Goal: Information Seeking & Learning: Learn about a topic

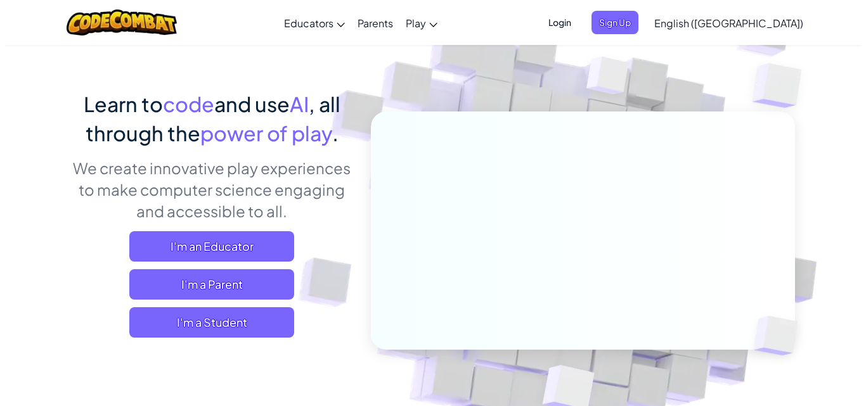
scroll to position [63, 0]
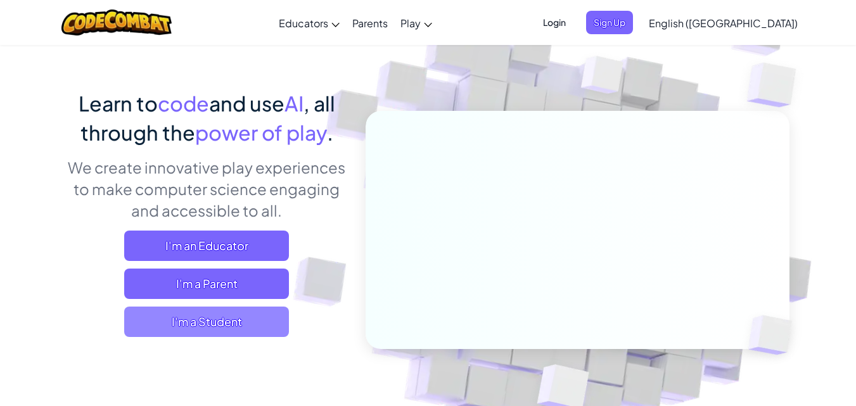
click at [224, 327] on span "I'm a Student" at bounding box center [206, 322] width 165 height 30
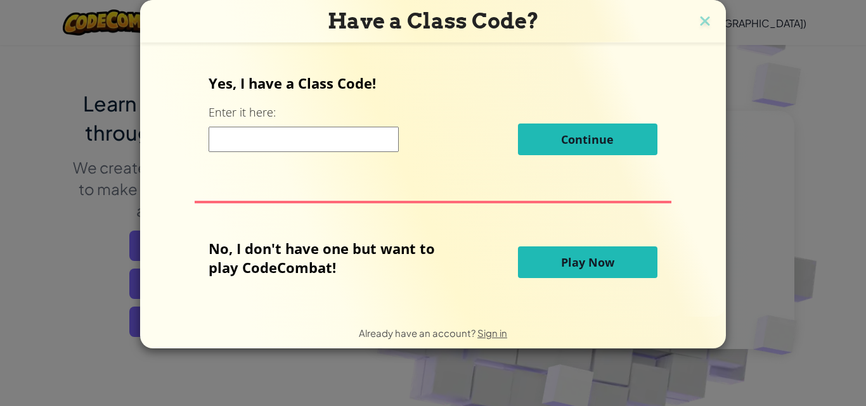
click at [603, 267] on span "Play Now" at bounding box center [587, 262] width 53 height 15
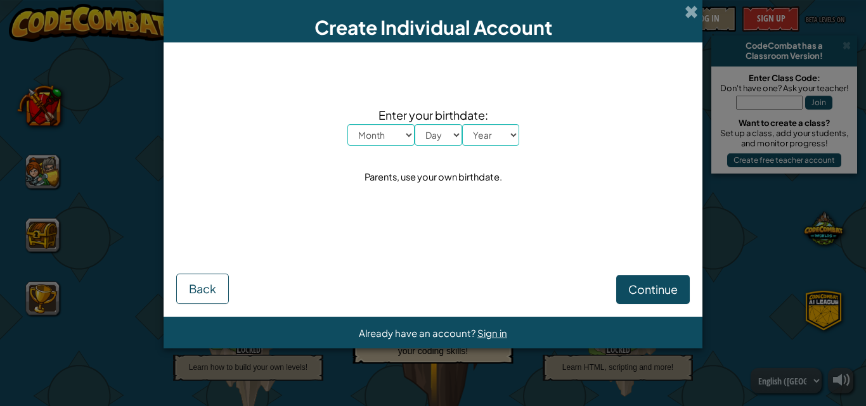
click at [683, 1] on div "Create Individual Account" at bounding box center [433, 21] width 539 height 42
click at [695, 5] on span at bounding box center [690, 11] width 13 height 13
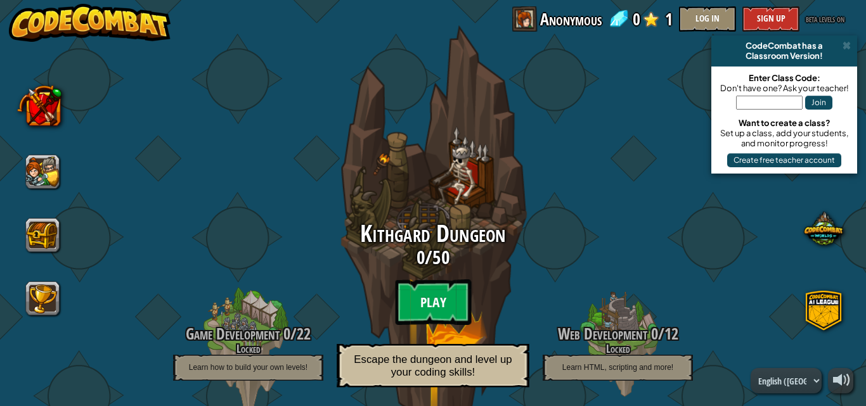
click at [440, 292] on btn "Play" at bounding box center [433, 303] width 76 height 46
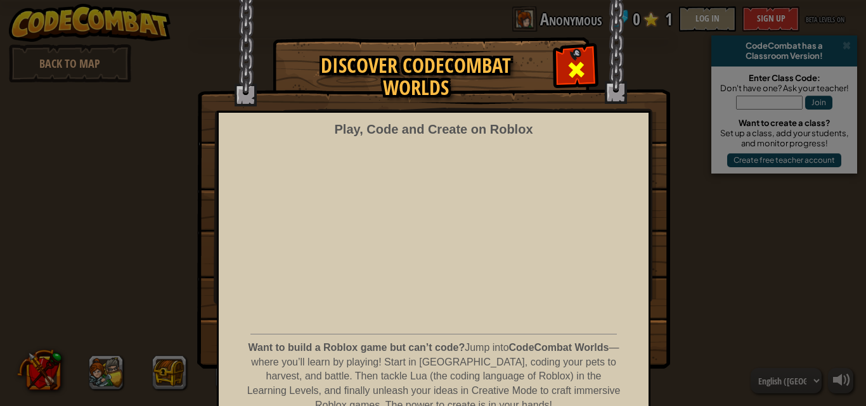
click at [566, 67] on span at bounding box center [576, 70] width 20 height 20
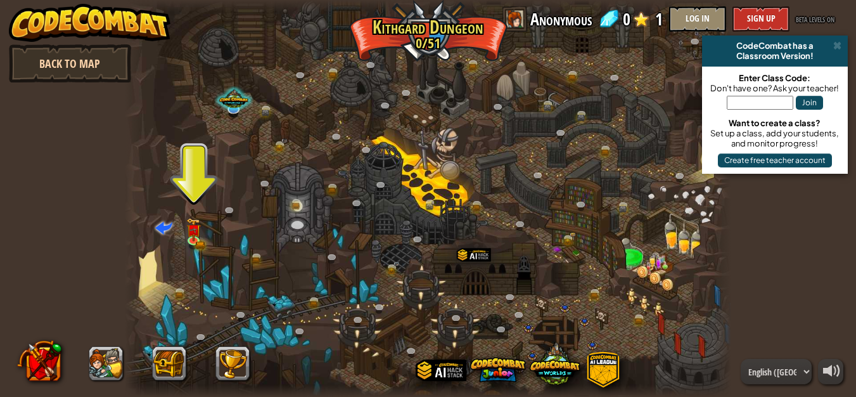
click at [68, 58] on link "Back to Map" at bounding box center [70, 63] width 122 height 38
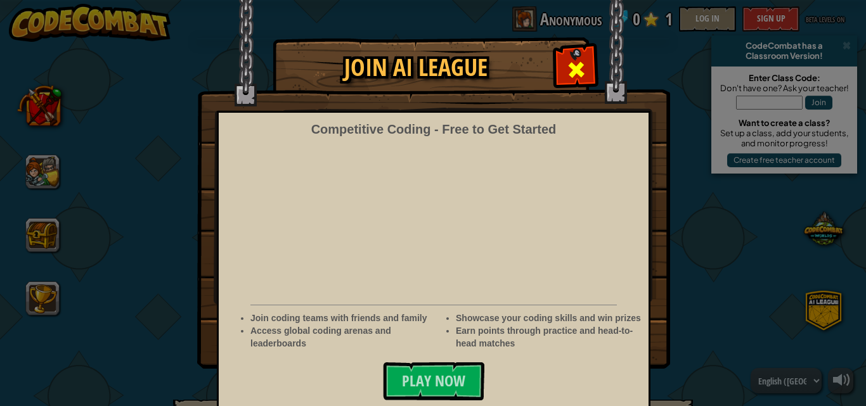
click at [590, 78] on div at bounding box center [576, 68] width 40 height 40
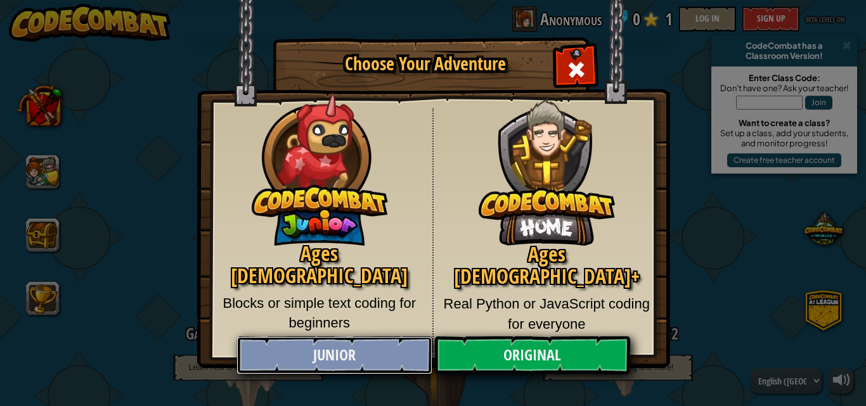
click at [338, 350] on link "Junior" at bounding box center [333, 356] width 195 height 38
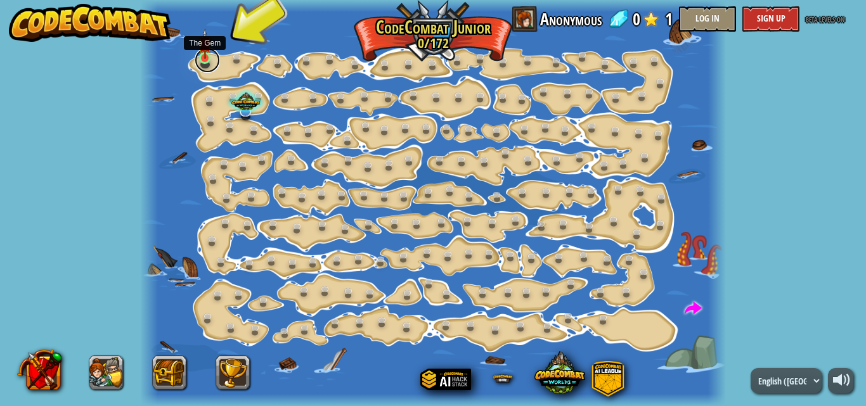
click at [212, 61] on link at bounding box center [207, 60] width 25 height 25
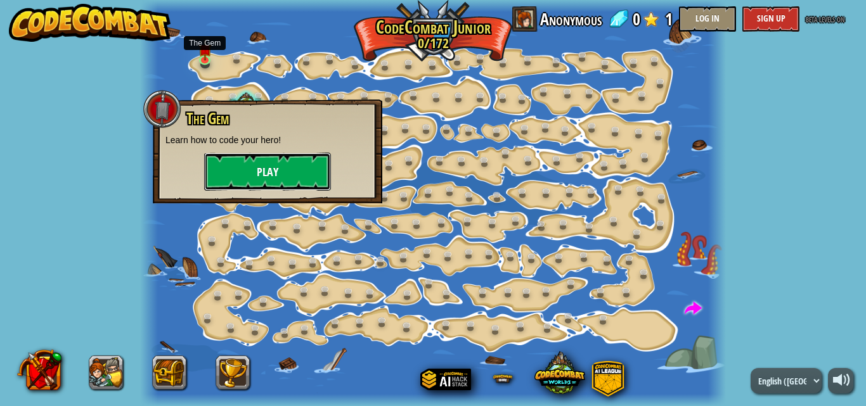
click at [299, 161] on button "Play" at bounding box center [267, 172] width 127 height 38
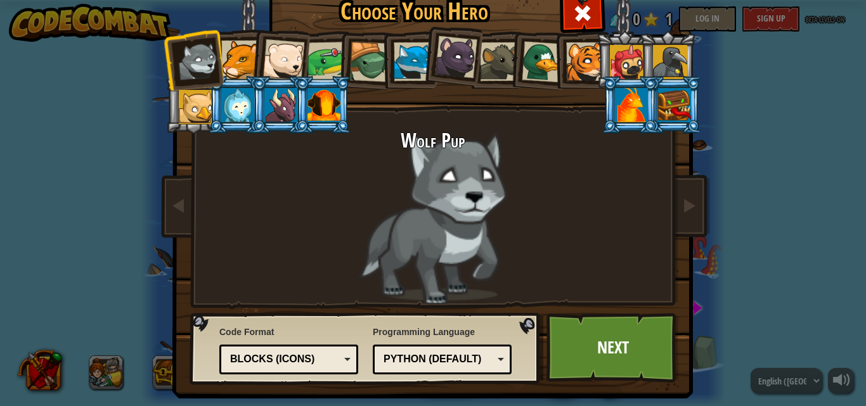
click at [629, 54] on div at bounding box center [627, 62] width 34 height 34
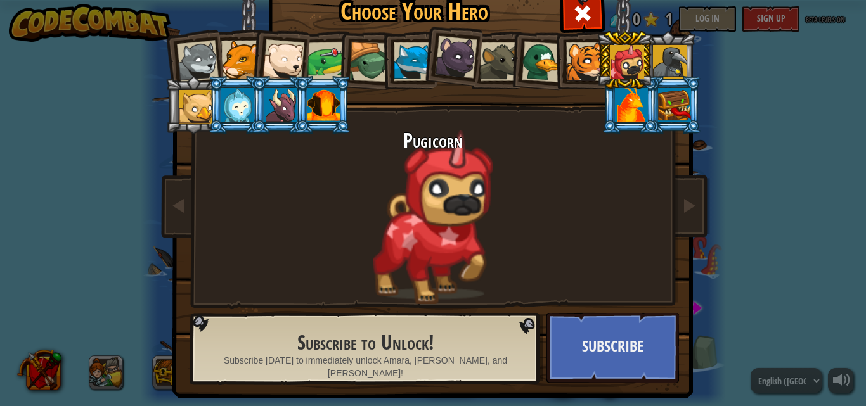
click at [410, 49] on div at bounding box center [413, 61] width 39 height 39
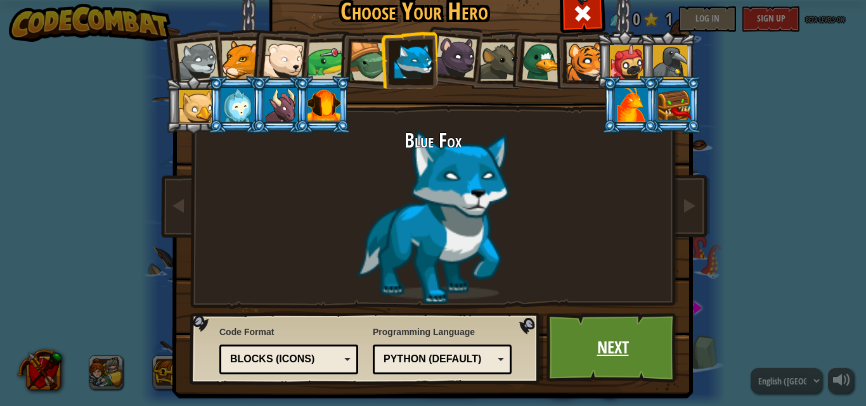
click at [591, 348] on link "Next" at bounding box center [612, 348] width 132 height 70
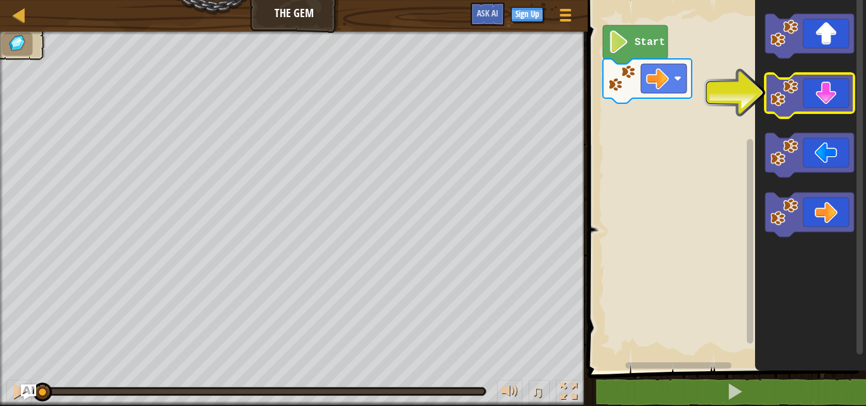
click at [825, 99] on icon "Blockly Workspace" at bounding box center [809, 96] width 89 height 44
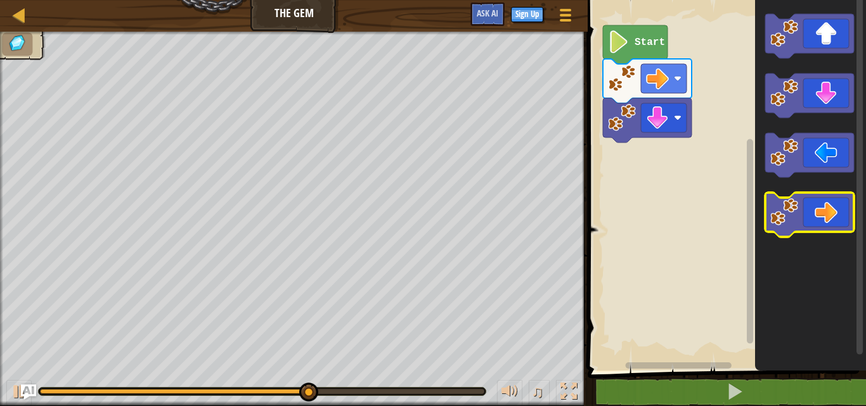
click at [823, 205] on icon "Blockly Workspace" at bounding box center [809, 215] width 89 height 44
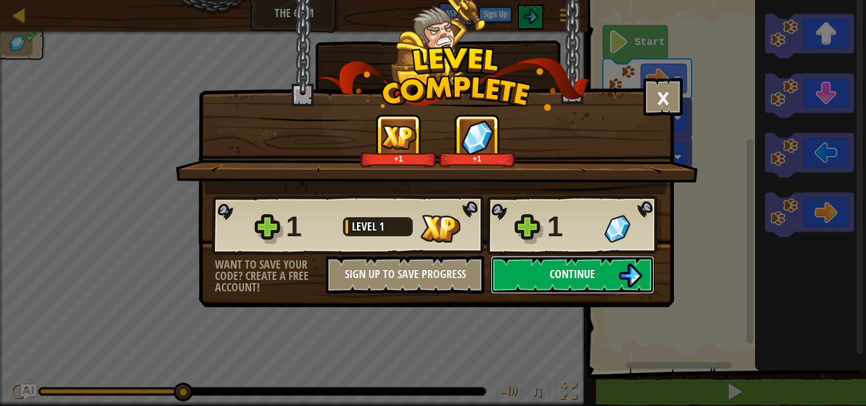
click at [554, 275] on span "Continue" at bounding box center [572, 274] width 46 height 16
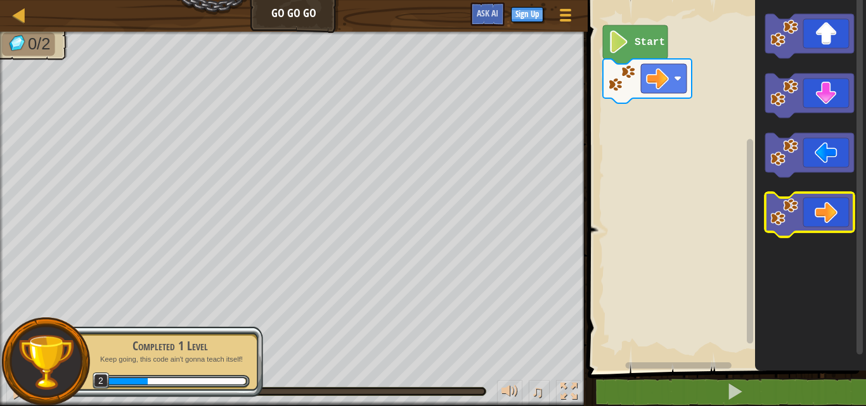
click at [827, 217] on icon "Blockly Workspace" at bounding box center [809, 215] width 89 height 44
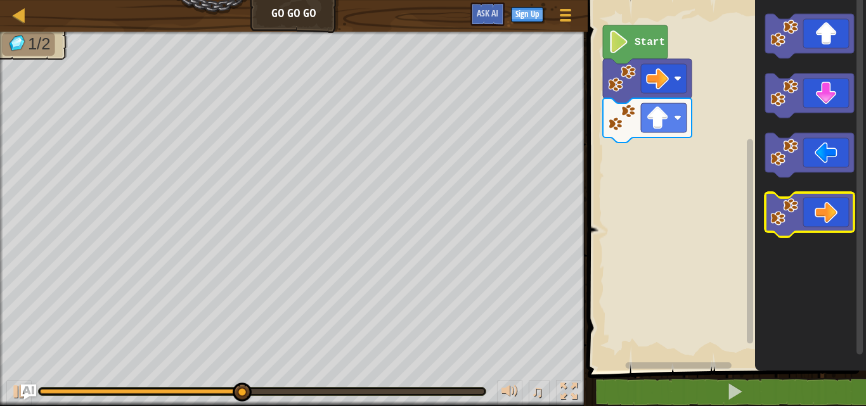
click at [832, 219] on icon "Blockly Workspace" at bounding box center [809, 215] width 89 height 44
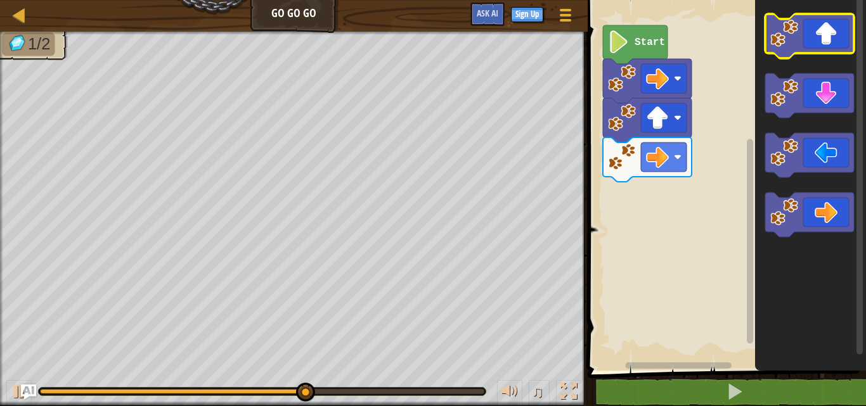
click at [823, 39] on icon "Blockly Workspace" at bounding box center [809, 36] width 89 height 44
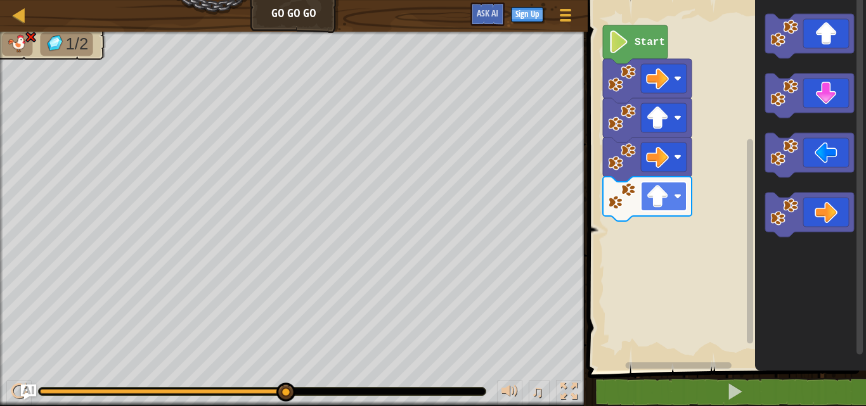
click at [657, 195] on image "Blockly Workspace" at bounding box center [657, 196] width 23 height 23
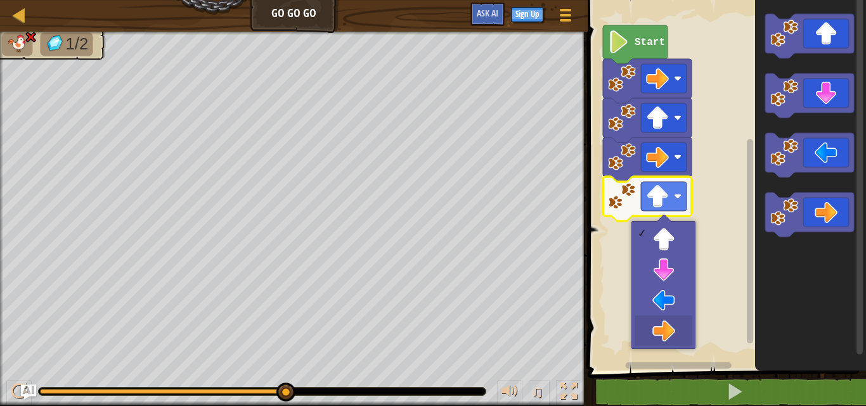
drag, startPoint x: 658, startPoint y: 297, endPoint x: 652, endPoint y: 328, distance: 31.1
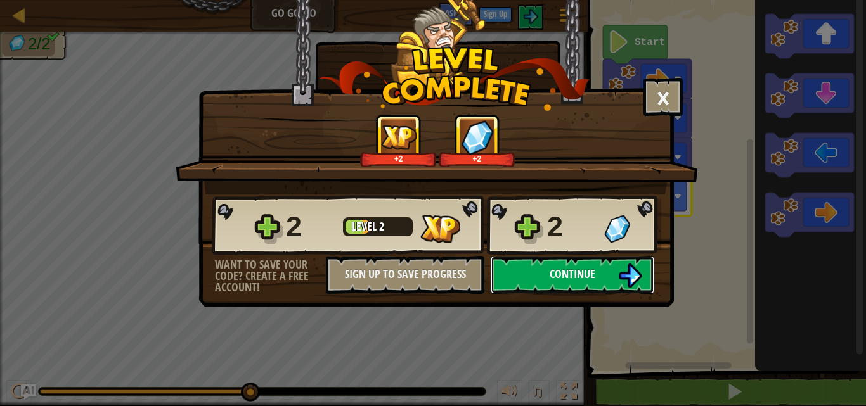
click at [580, 276] on span "Continue" at bounding box center [572, 274] width 46 height 16
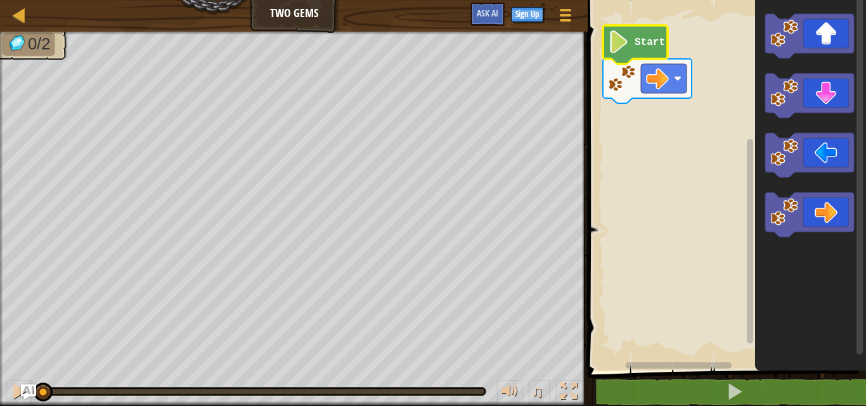
click at [620, 44] on image "Blockly Workspace" at bounding box center [619, 41] width 22 height 23
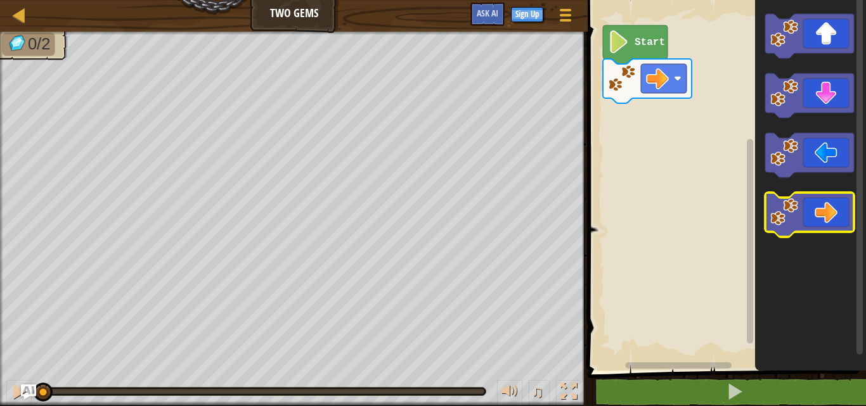
click at [828, 209] on icon "Blockly Workspace" at bounding box center [809, 215] width 89 height 44
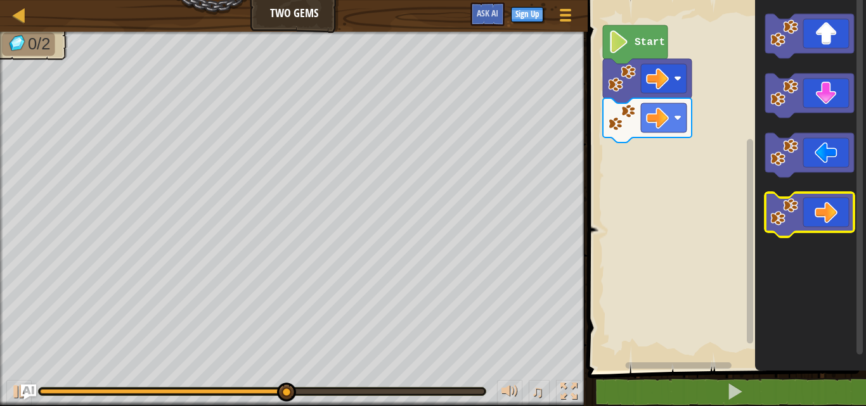
click at [847, 221] on icon "Blockly Workspace" at bounding box center [809, 215] width 89 height 44
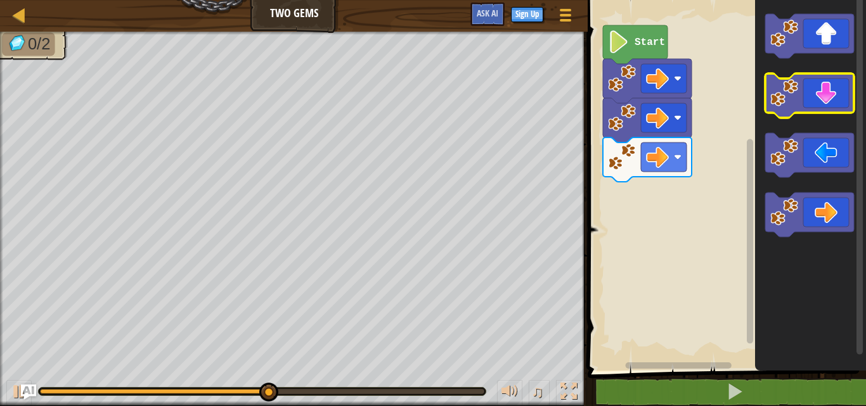
click at [840, 86] on icon "Blockly Workspace" at bounding box center [809, 96] width 89 height 44
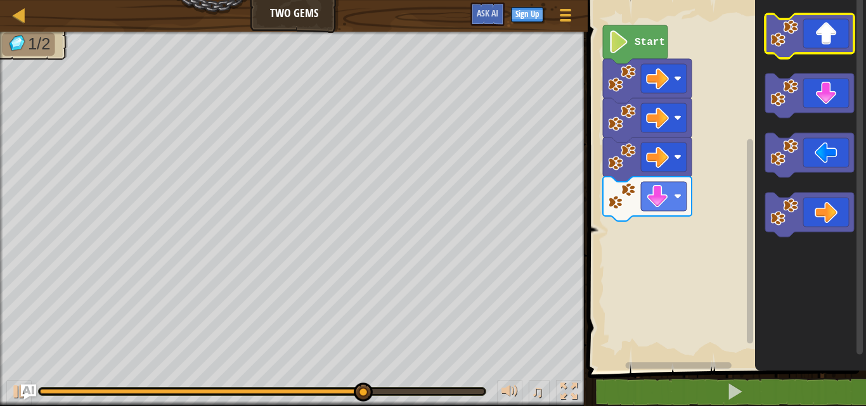
click at [833, 37] on icon "Blockly Workspace" at bounding box center [809, 36] width 89 height 44
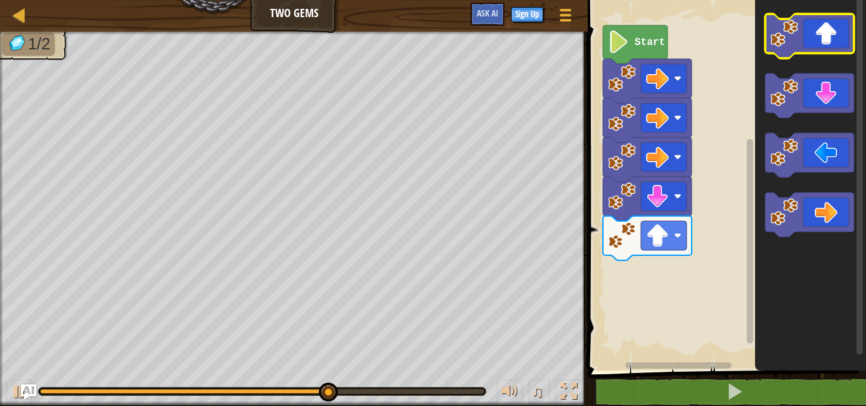
click at [833, 37] on icon "Blockly Workspace" at bounding box center [809, 36] width 89 height 44
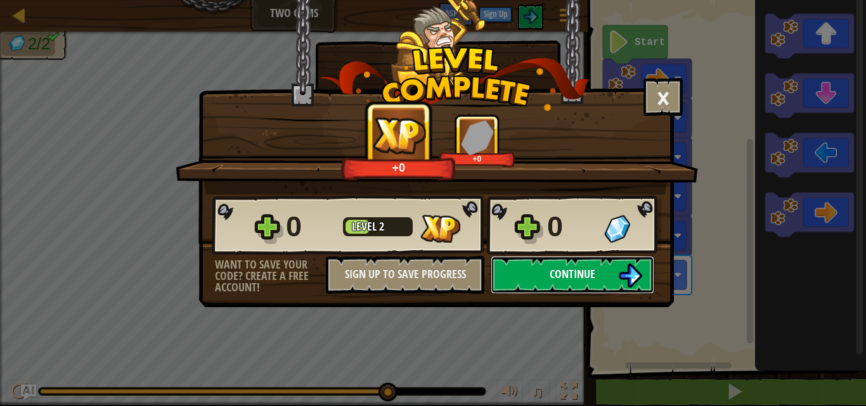
click at [550, 269] on span "Continue" at bounding box center [572, 274] width 46 height 16
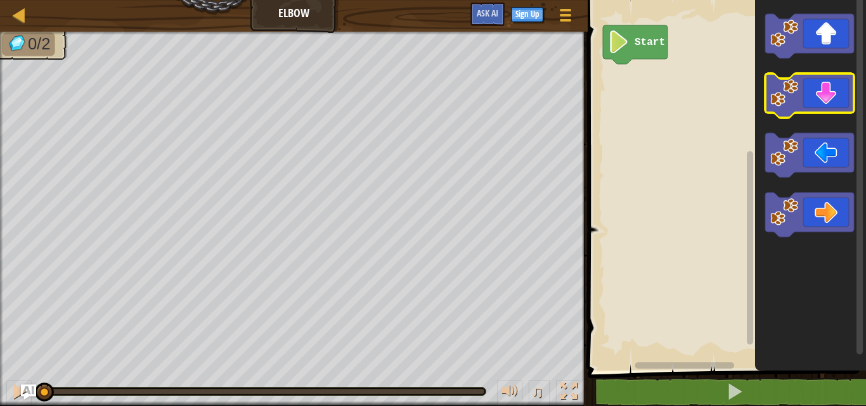
click at [813, 93] on icon "Blockly Workspace" at bounding box center [809, 96] width 89 height 44
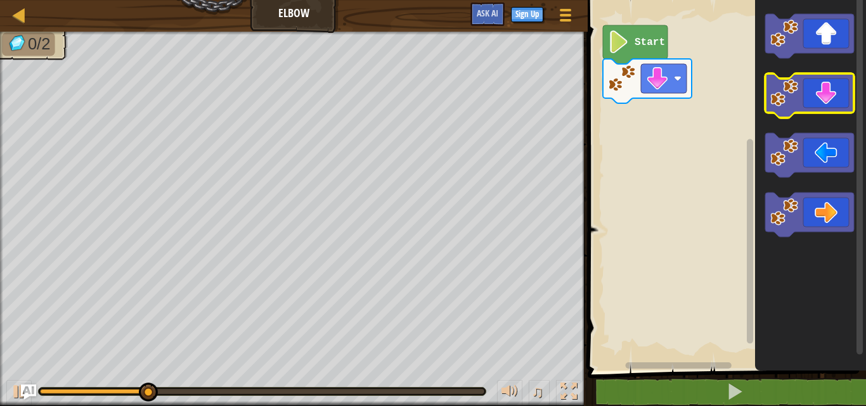
click at [813, 93] on icon "Blockly Workspace" at bounding box center [809, 96] width 89 height 44
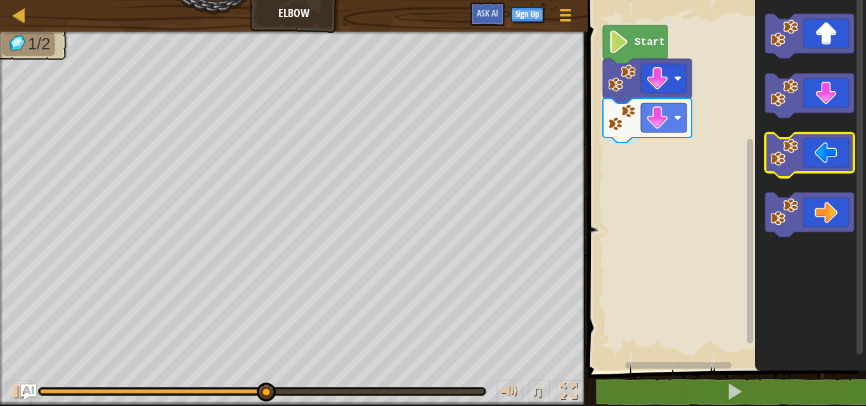
click at [829, 153] on icon "Blockly Workspace" at bounding box center [809, 155] width 89 height 44
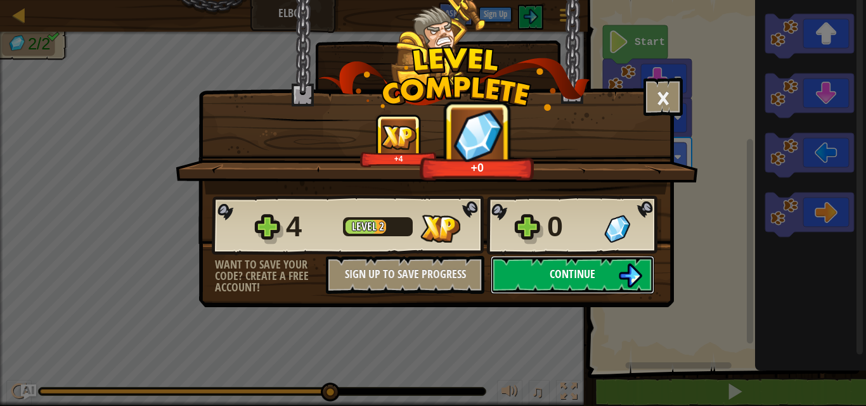
click at [560, 267] on span "Continue" at bounding box center [572, 274] width 46 height 16
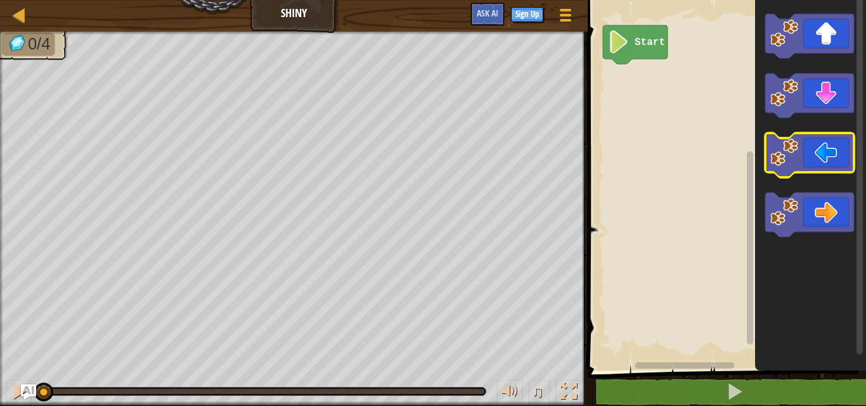
click at [813, 169] on icon "Blockly Workspace" at bounding box center [809, 155] width 89 height 44
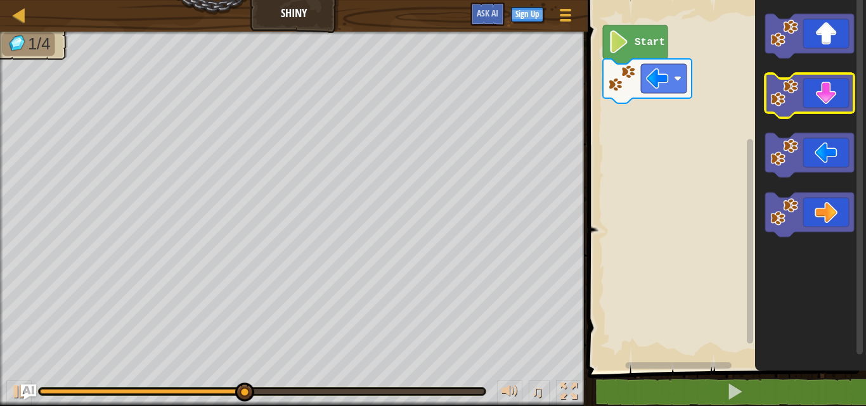
click at [836, 98] on icon "Blockly Workspace" at bounding box center [809, 96] width 89 height 44
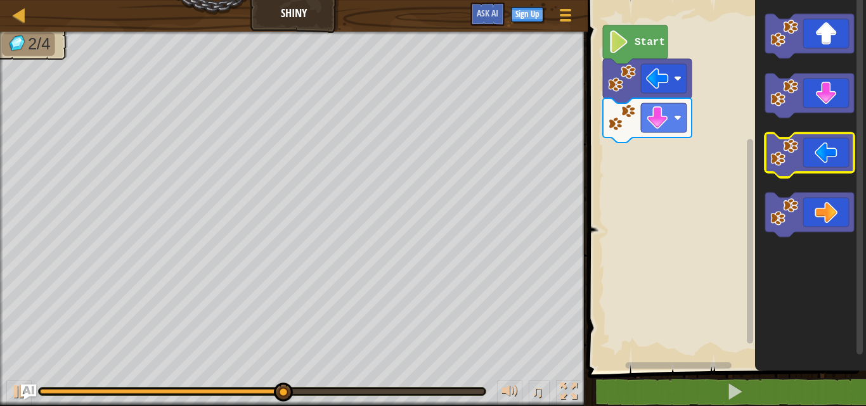
click at [833, 150] on icon "Blockly Workspace" at bounding box center [809, 155] width 89 height 44
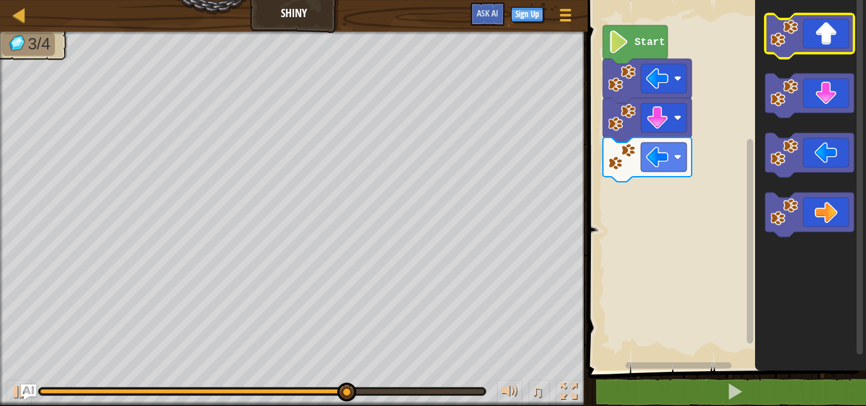
click at [837, 44] on icon "Blockly Workspace" at bounding box center [809, 36] width 89 height 44
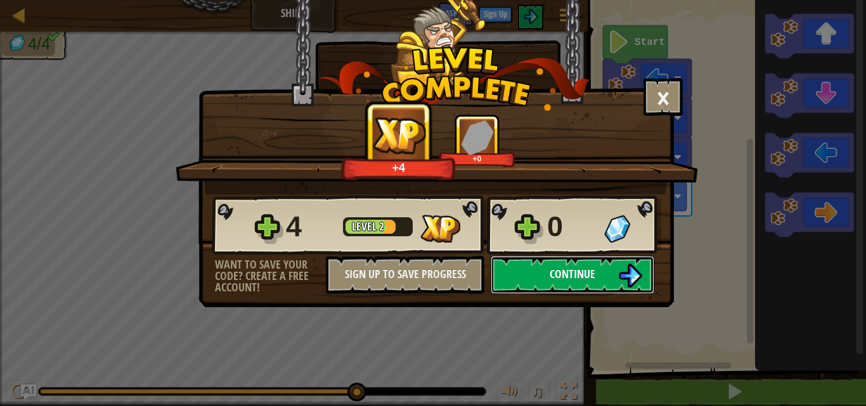
click at [521, 263] on button "Continue" at bounding box center [573, 275] width 164 height 38
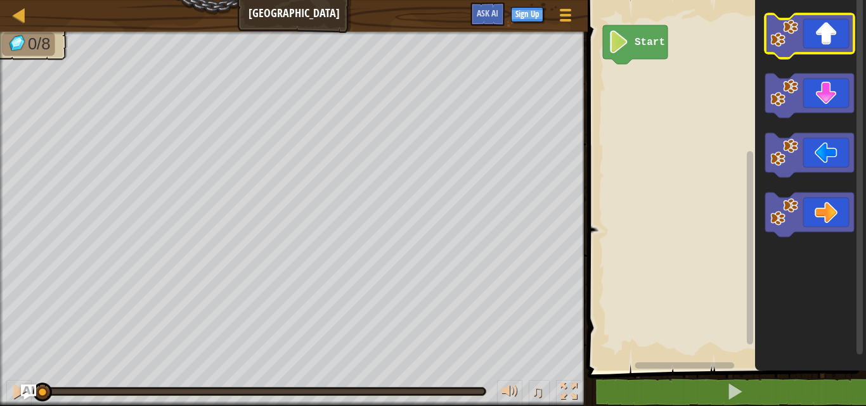
click at [844, 46] on icon "Blockly Workspace" at bounding box center [809, 36] width 89 height 44
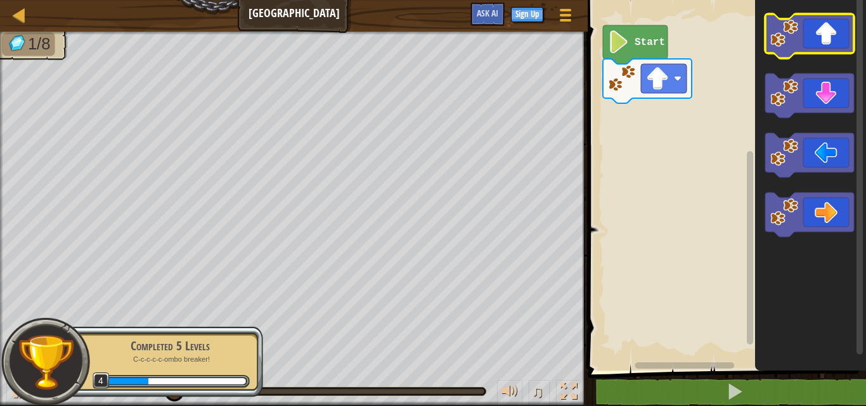
click at [811, 48] on icon "Blockly Workspace" at bounding box center [809, 36] width 89 height 44
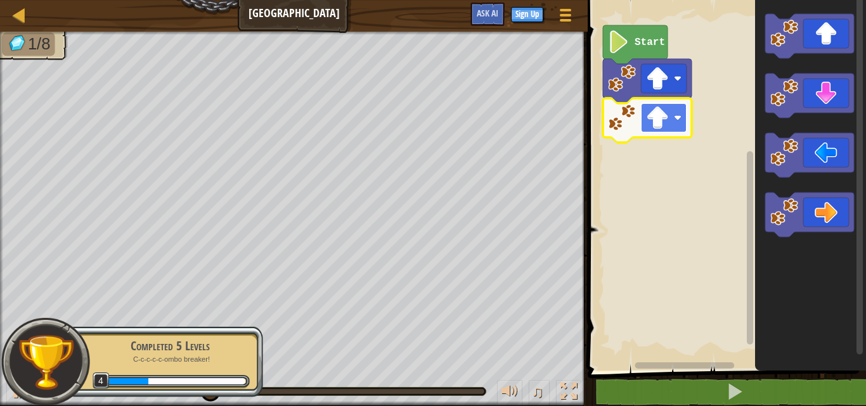
click at [672, 119] on rect "Blockly Workspace" at bounding box center [664, 117] width 46 height 29
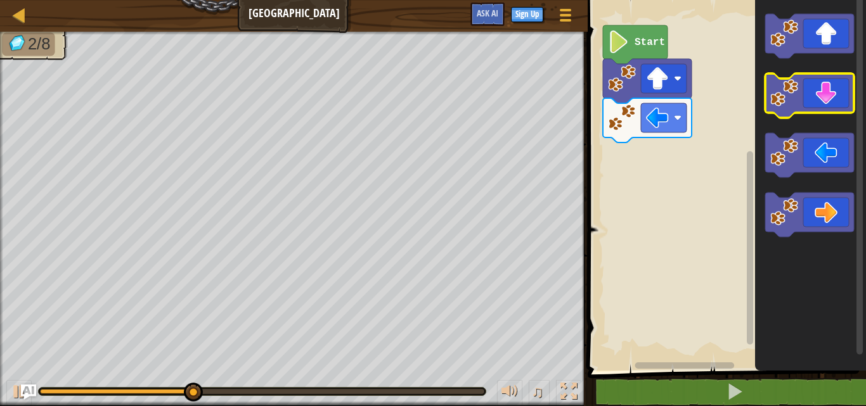
click at [821, 97] on icon "Blockly Workspace" at bounding box center [809, 96] width 89 height 44
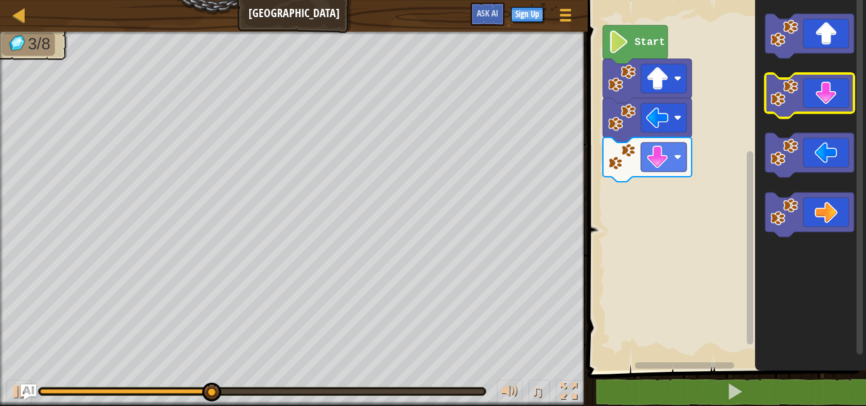
click at [819, 97] on icon "Blockly Workspace" at bounding box center [809, 96] width 89 height 44
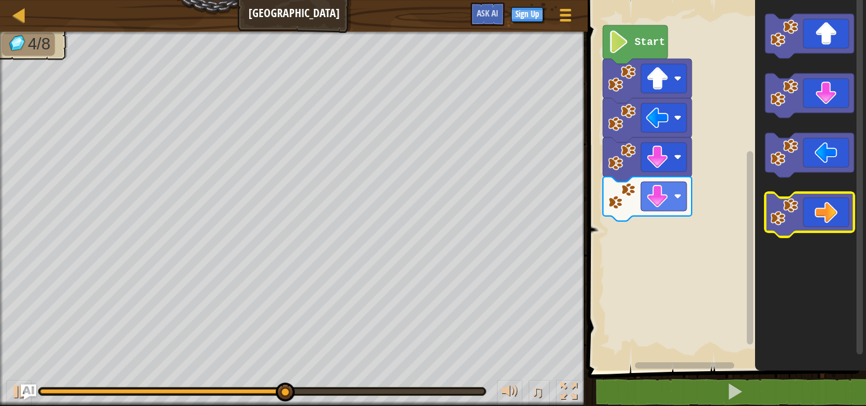
click at [809, 211] on icon "Blockly Workspace" at bounding box center [809, 215] width 89 height 44
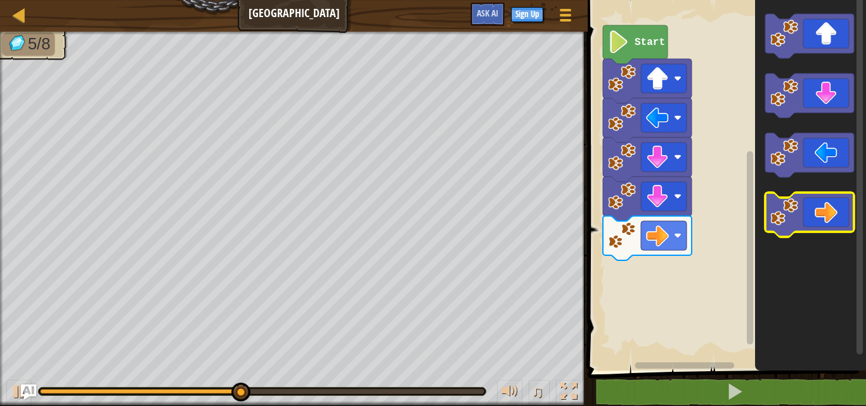
click at [809, 211] on icon "Blockly Workspace" at bounding box center [809, 215] width 89 height 44
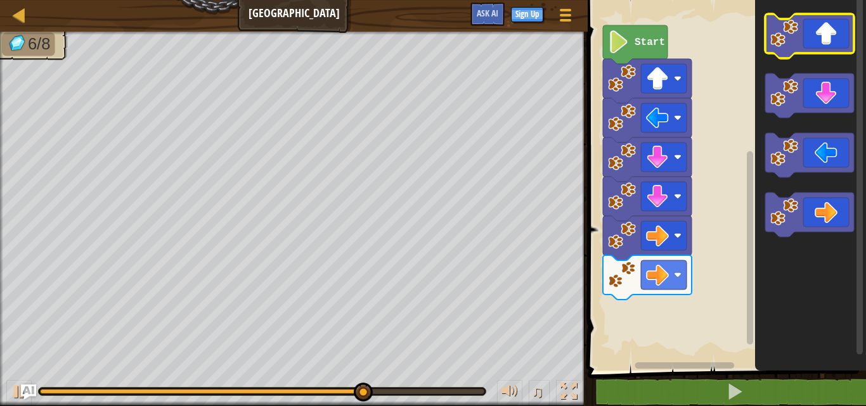
click at [826, 36] on icon "Blockly Workspace" at bounding box center [809, 36] width 89 height 44
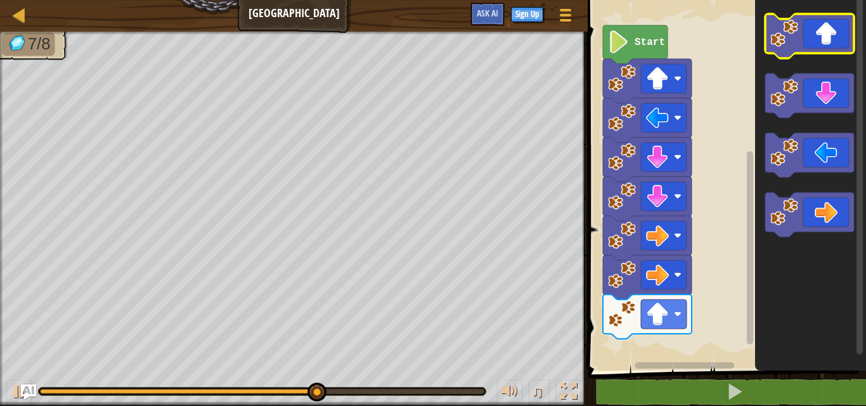
click at [826, 36] on icon "Blockly Workspace" at bounding box center [809, 36] width 89 height 44
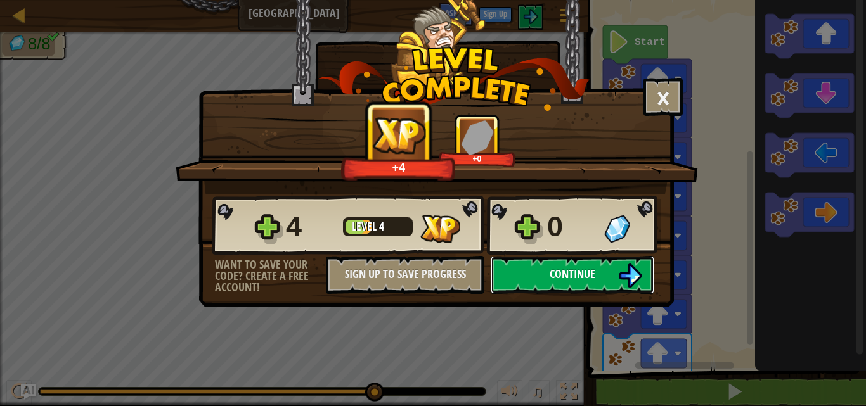
click at [576, 271] on span "Continue" at bounding box center [572, 274] width 46 height 16
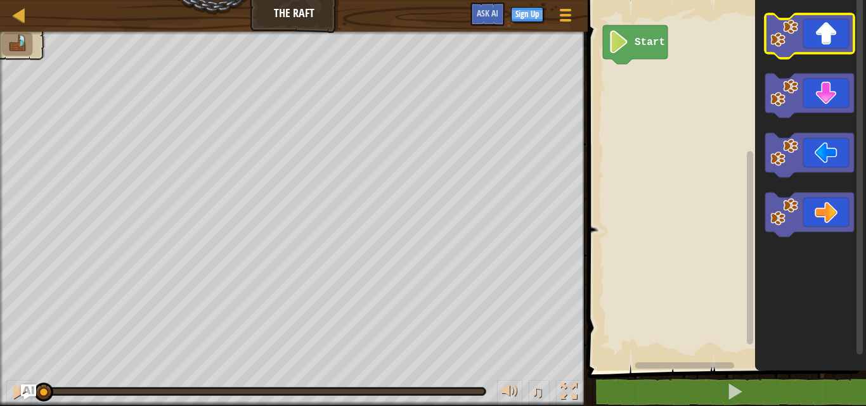
click at [814, 44] on icon "Blockly Workspace" at bounding box center [809, 36] width 89 height 44
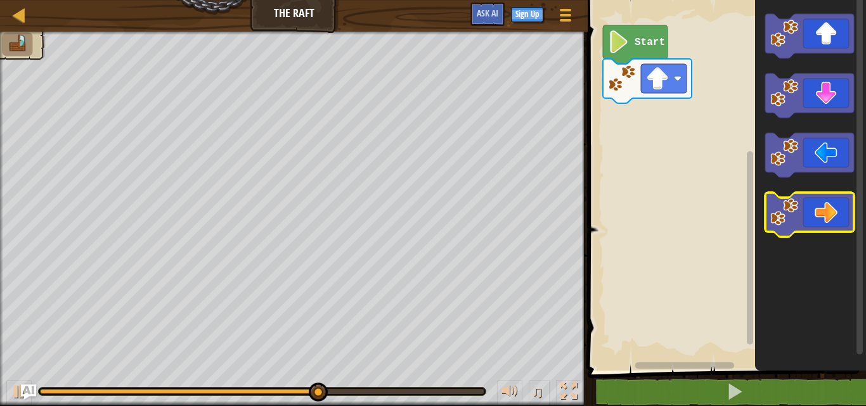
click at [819, 224] on icon "Blockly Workspace" at bounding box center [809, 215] width 89 height 44
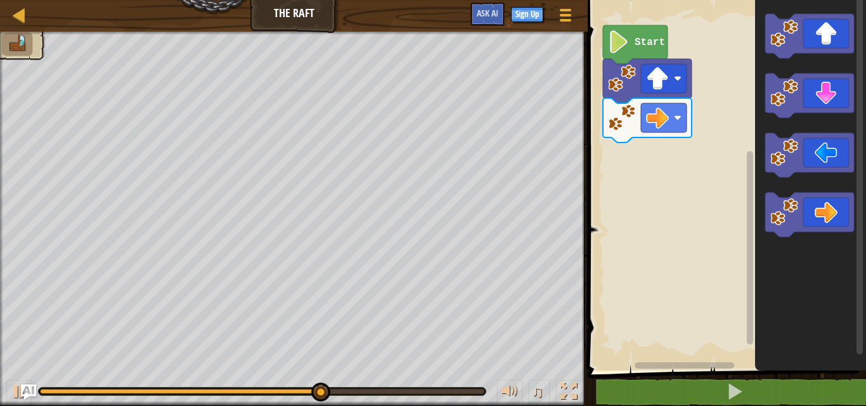
click at [858, 25] on rect "Blockly Workspace" at bounding box center [859, 175] width 6 height 359
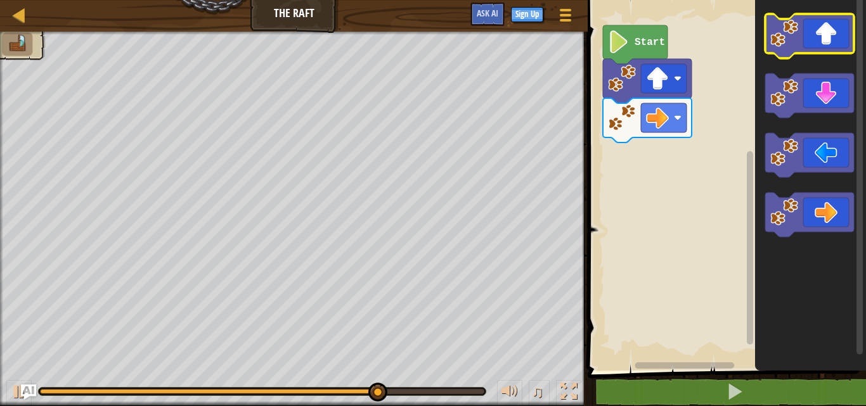
click at [833, 31] on icon "Blockly Workspace" at bounding box center [809, 36] width 89 height 44
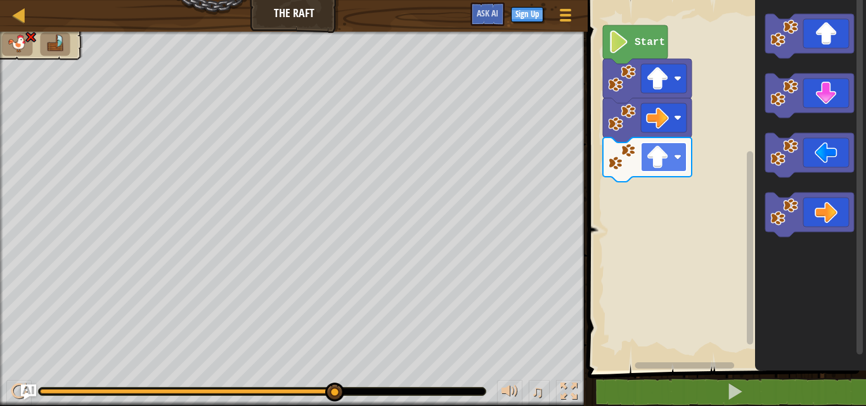
click at [675, 164] on rect "Blockly Workspace" at bounding box center [664, 157] width 46 height 29
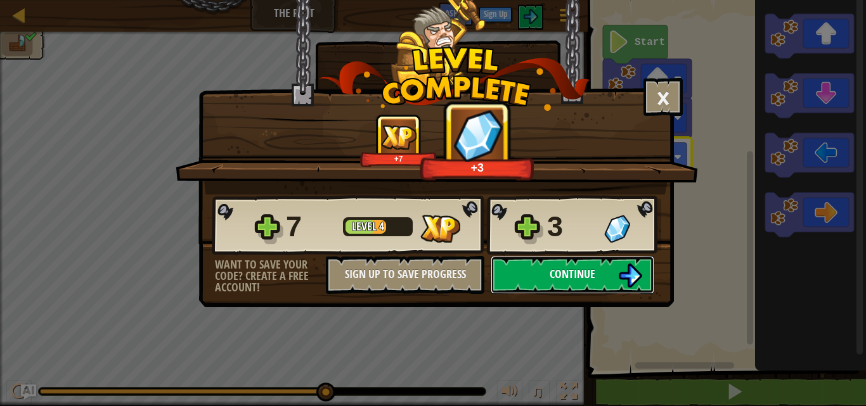
click at [610, 271] on button "Continue" at bounding box center [573, 275] width 164 height 38
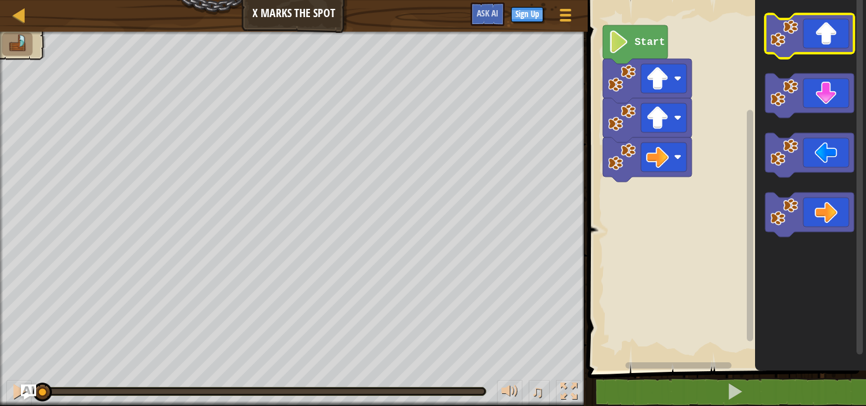
click at [830, 49] on icon "Blockly Workspace" at bounding box center [809, 36] width 89 height 44
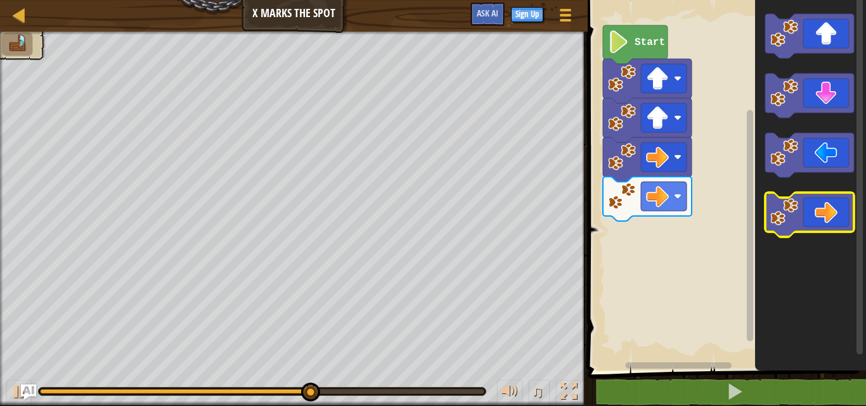
click at [823, 206] on icon "Blockly Workspace" at bounding box center [809, 215] width 89 height 44
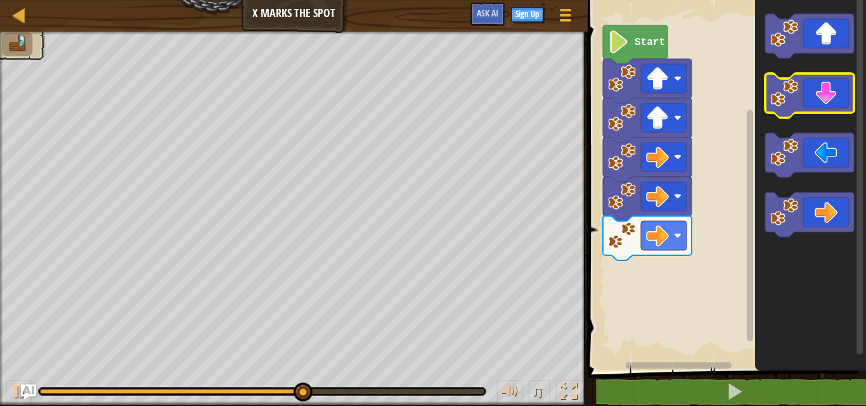
click at [837, 108] on icon "Blockly Workspace" at bounding box center [809, 96] width 89 height 44
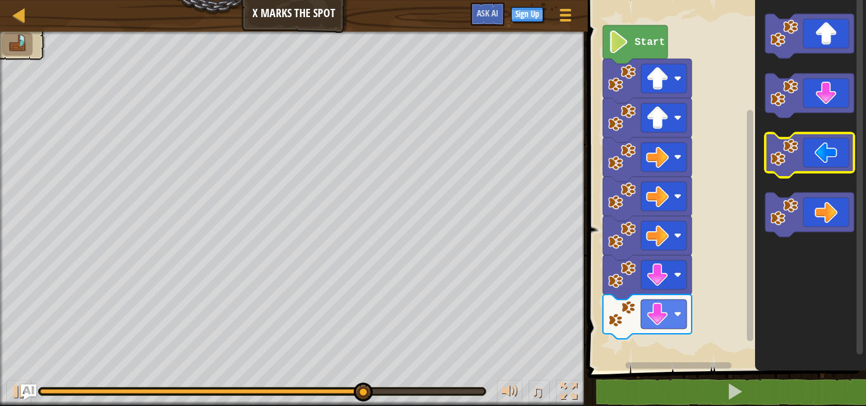
click at [822, 148] on icon "Blockly Workspace" at bounding box center [809, 155] width 89 height 44
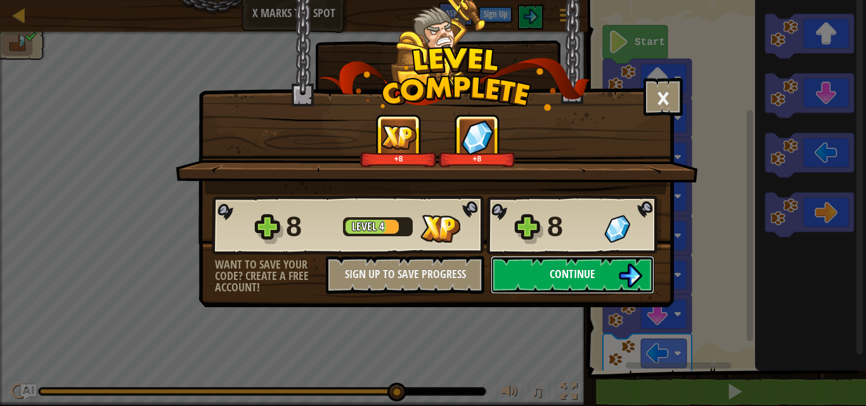
click at [560, 274] on span "Continue" at bounding box center [572, 274] width 46 height 16
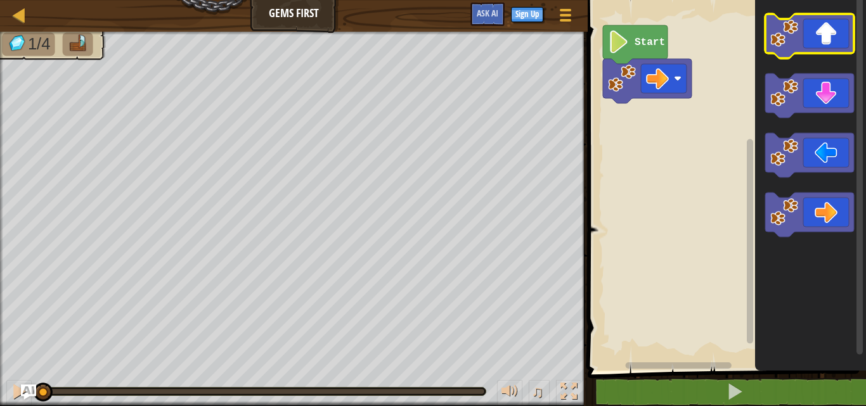
click at [837, 42] on icon "Blockly Workspace" at bounding box center [809, 36] width 89 height 44
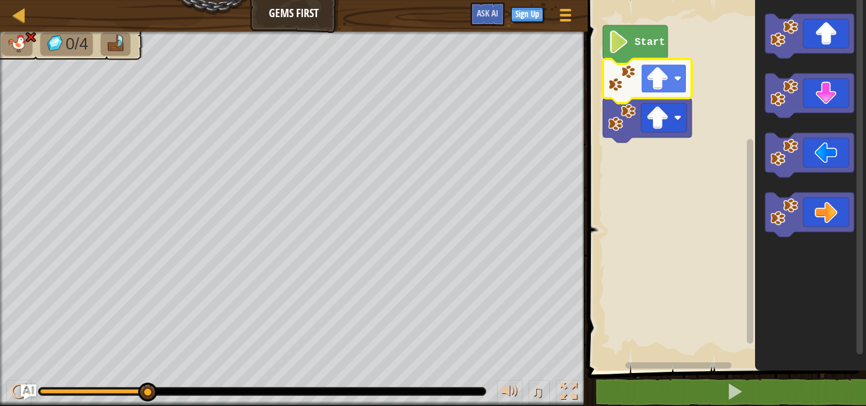
click at [665, 87] on image "Blockly Workspace" at bounding box center [657, 78] width 23 height 23
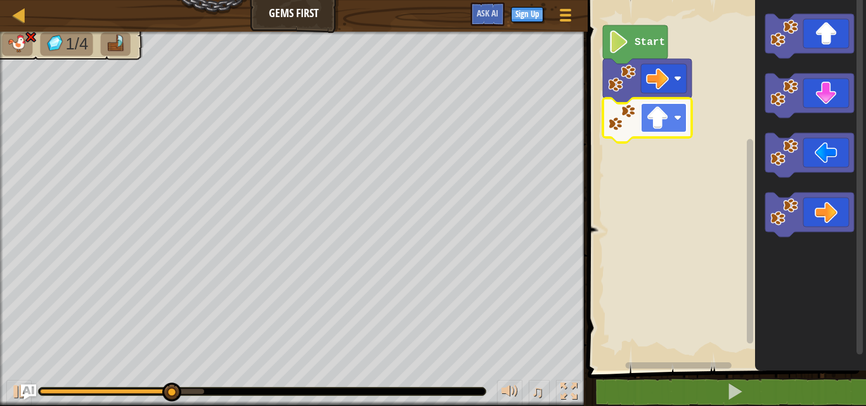
click at [683, 114] on rect "Blockly Workspace" at bounding box center [664, 117] width 46 height 29
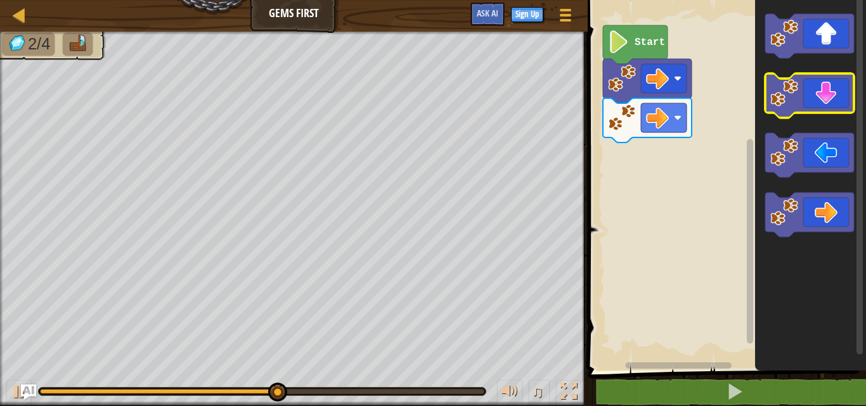
click at [840, 100] on icon "Blockly Workspace" at bounding box center [809, 96] width 89 height 44
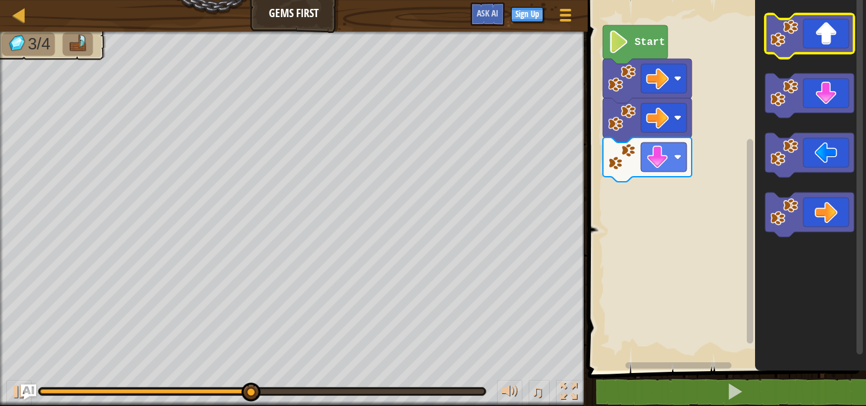
click at [838, 44] on icon "Blockly Workspace" at bounding box center [809, 36] width 89 height 44
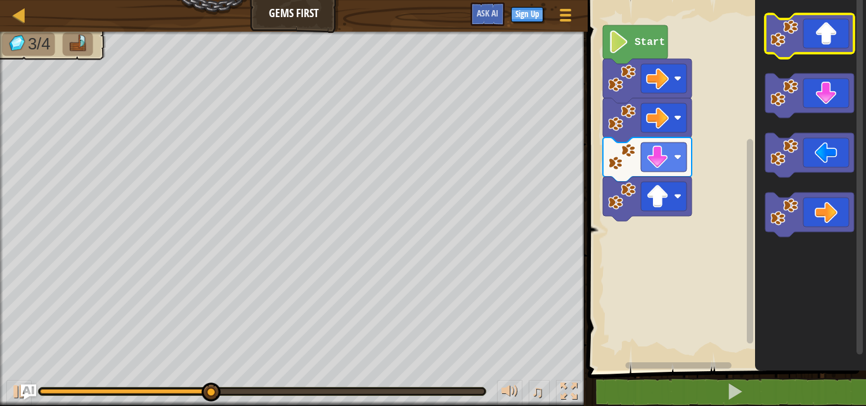
click at [838, 44] on icon "Blockly Workspace" at bounding box center [809, 36] width 89 height 44
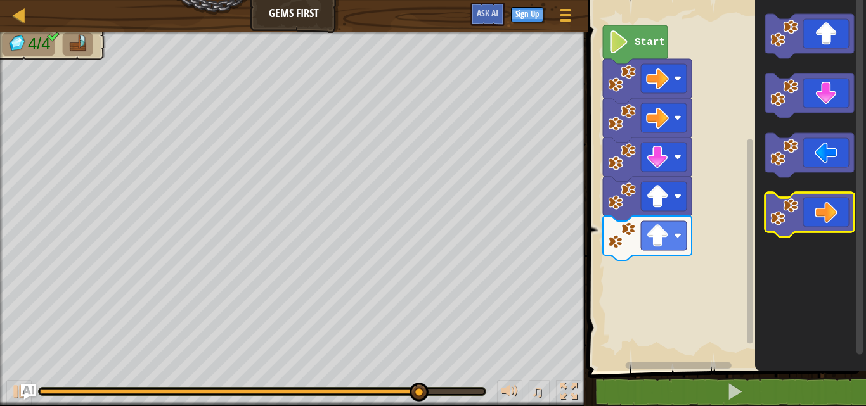
click at [797, 222] on image "Blockly Workspace" at bounding box center [784, 212] width 28 height 28
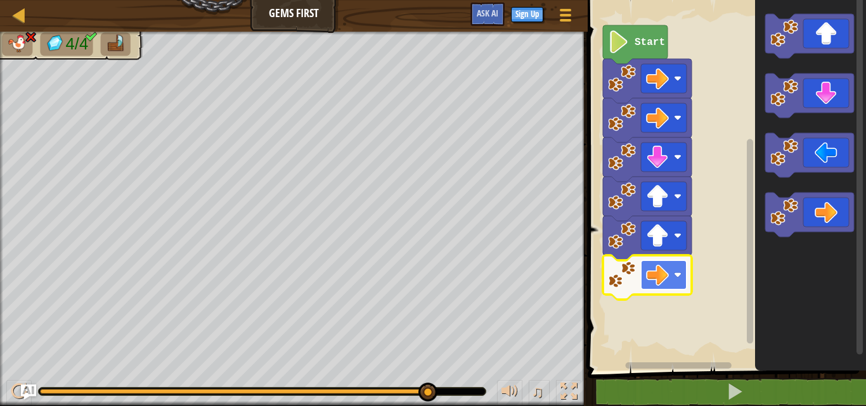
click at [654, 267] on image "Blockly Workspace" at bounding box center [657, 275] width 23 height 23
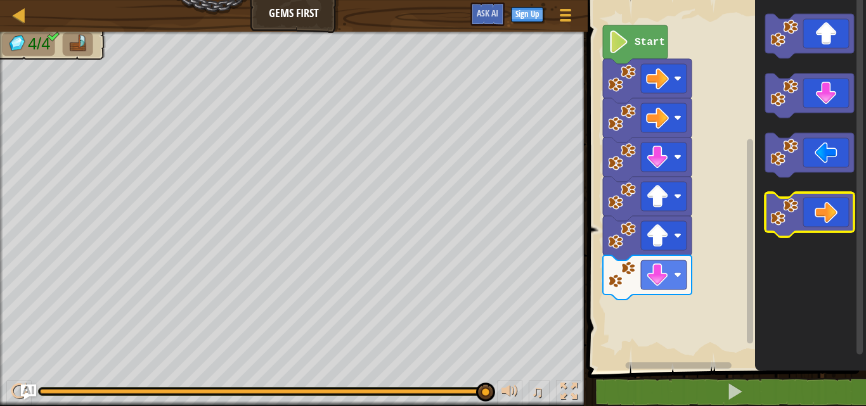
click at [805, 208] on icon "Blockly Workspace" at bounding box center [809, 215] width 89 height 44
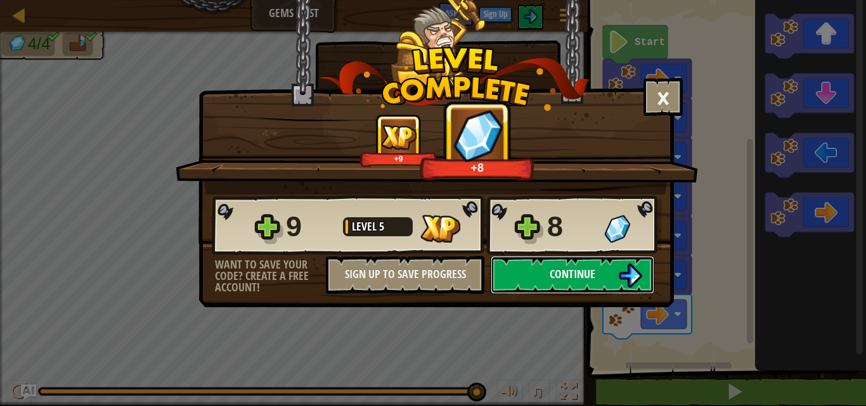
click at [574, 271] on span "Continue" at bounding box center [572, 274] width 46 height 16
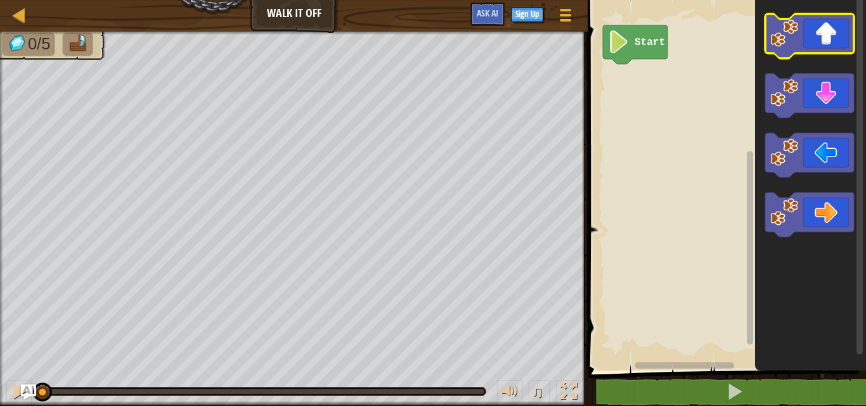
click at [832, 34] on icon "Blockly Workspace" at bounding box center [809, 36] width 89 height 44
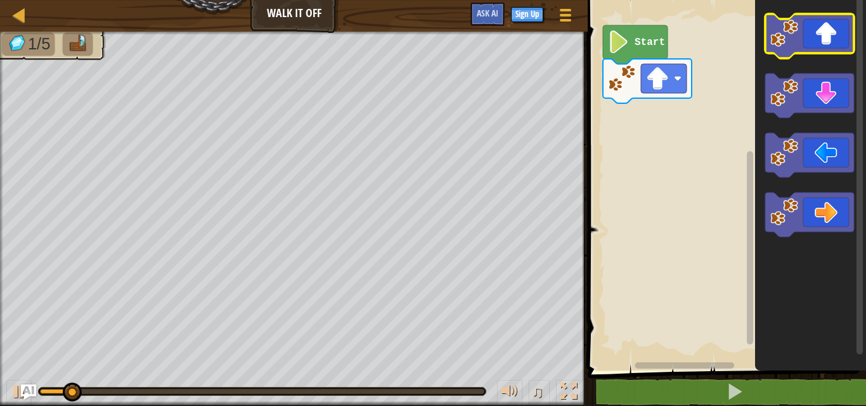
click at [832, 34] on icon "Blockly Workspace" at bounding box center [809, 36] width 89 height 44
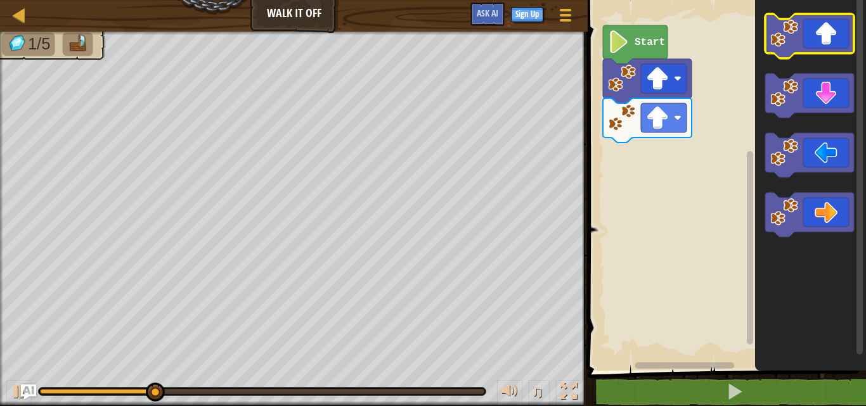
click at [832, 34] on icon "Blockly Workspace" at bounding box center [809, 36] width 89 height 44
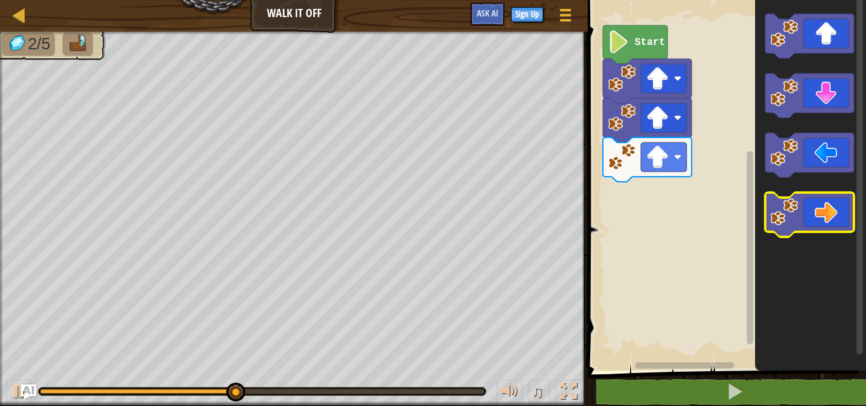
click at [812, 227] on icon "Blockly Workspace" at bounding box center [809, 215] width 89 height 44
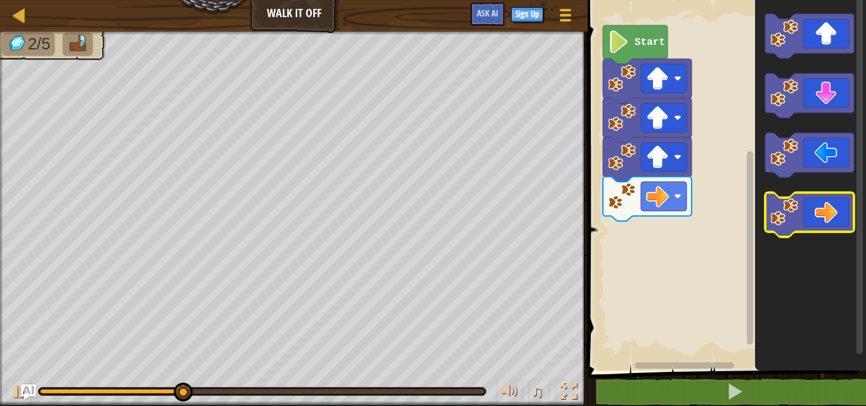
click at [812, 227] on icon "Blockly Workspace" at bounding box center [809, 215] width 89 height 44
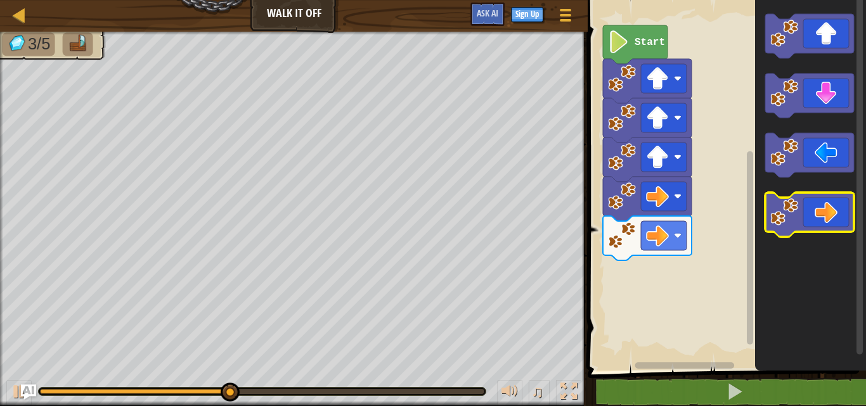
click at [812, 227] on icon "Blockly Workspace" at bounding box center [809, 215] width 89 height 44
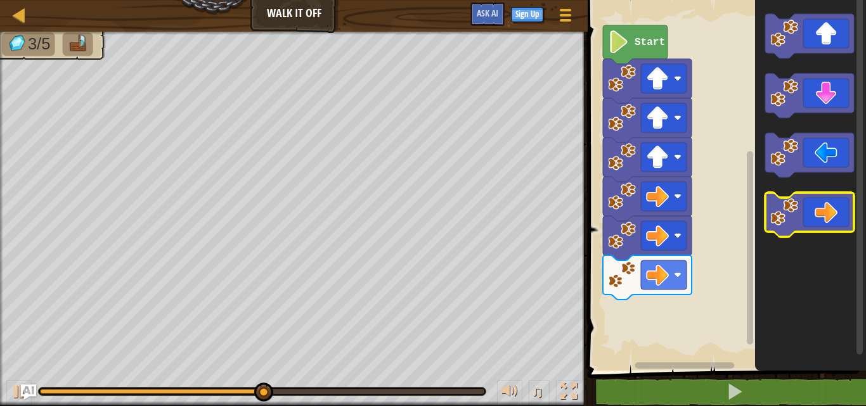
click at [812, 227] on icon "Blockly Workspace" at bounding box center [809, 215] width 89 height 44
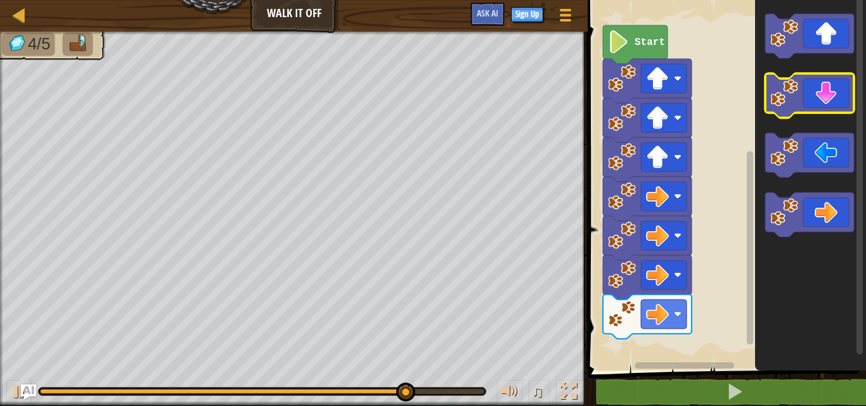
click at [828, 89] on icon "Blockly Workspace" at bounding box center [809, 96] width 89 height 44
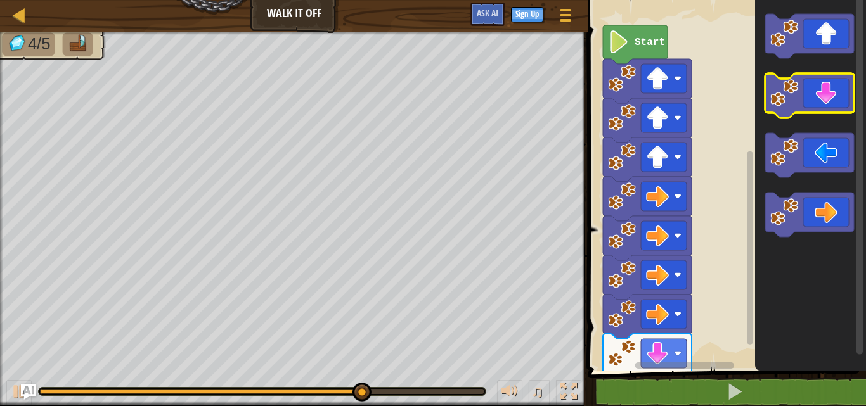
click at [828, 89] on icon "Blockly Workspace" at bounding box center [809, 96] width 89 height 44
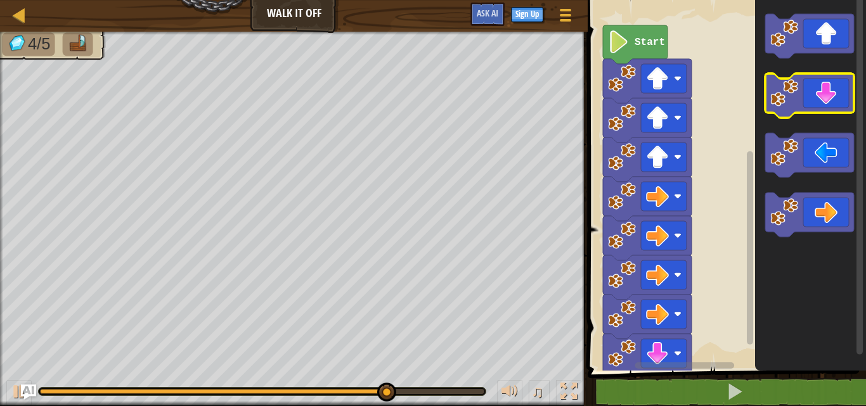
click at [828, 89] on icon "Blockly Workspace" at bounding box center [809, 96] width 89 height 44
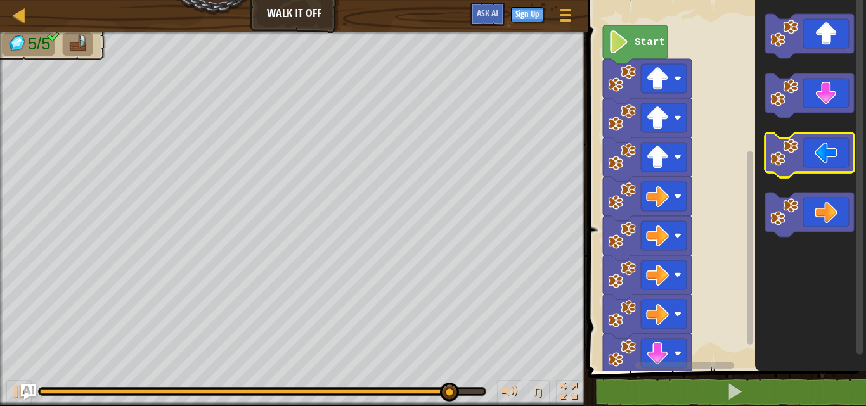
click at [809, 153] on icon "Blockly Workspace" at bounding box center [809, 155] width 89 height 44
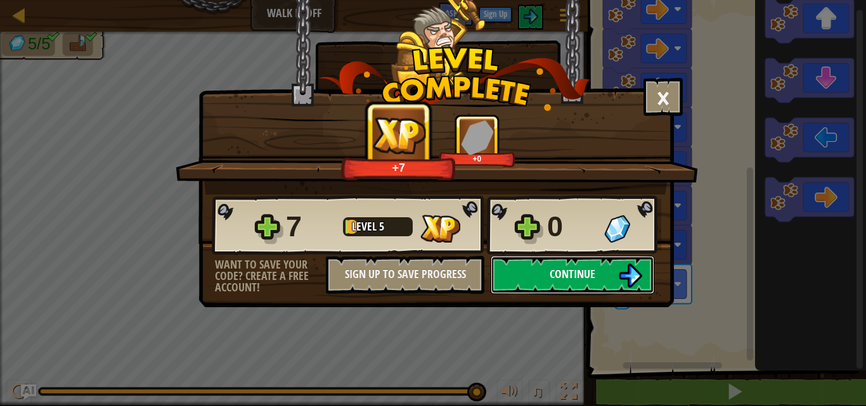
click at [533, 264] on button "Continue" at bounding box center [573, 275] width 164 height 38
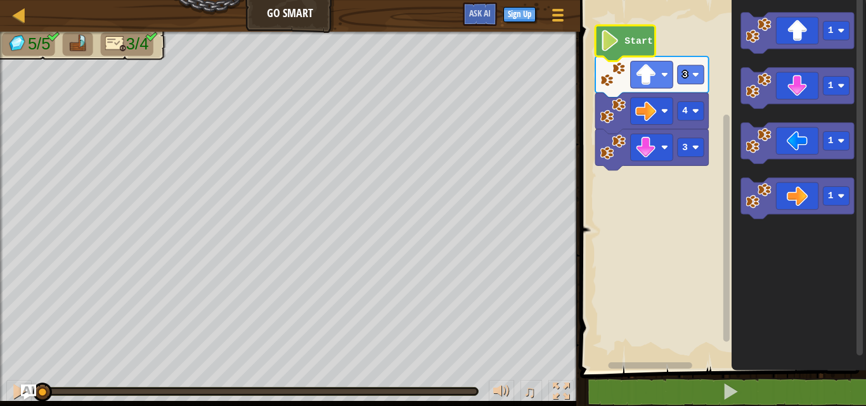
click at [620, 46] on icon "Blockly Workspace" at bounding box center [625, 43] width 60 height 36
click at [803, 37] on icon "Blockly Workspace" at bounding box center [796, 33] width 113 height 41
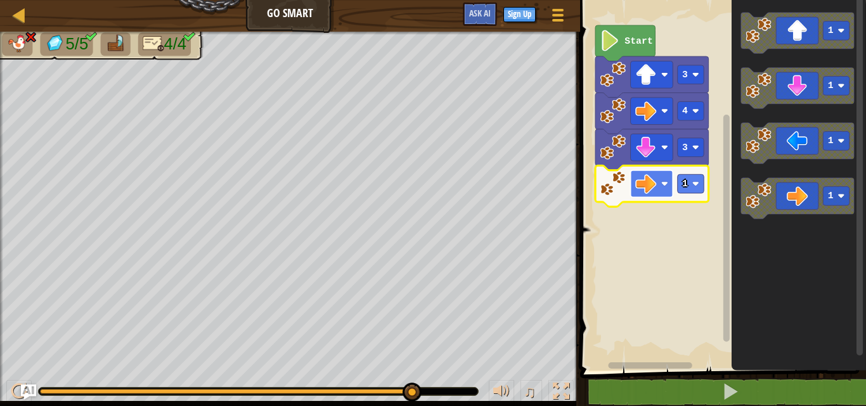
click at [668, 183] on rect "Blockly Workspace" at bounding box center [651, 183] width 42 height 27
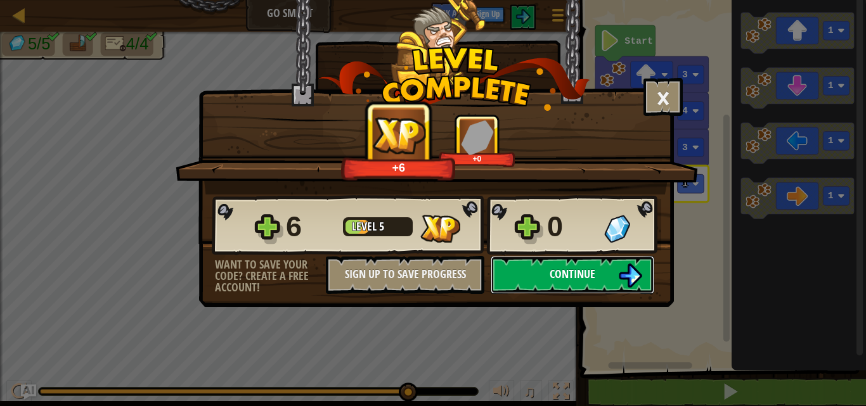
click at [575, 280] on span "Continue" at bounding box center [572, 274] width 46 height 16
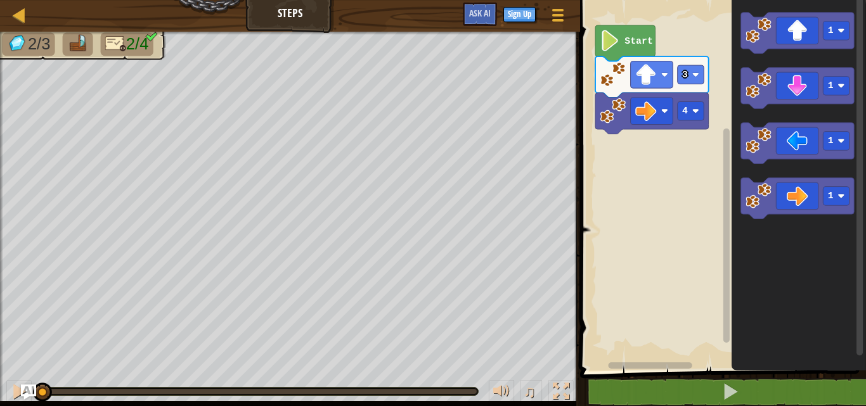
click at [643, 42] on text "Start" at bounding box center [638, 41] width 28 height 10
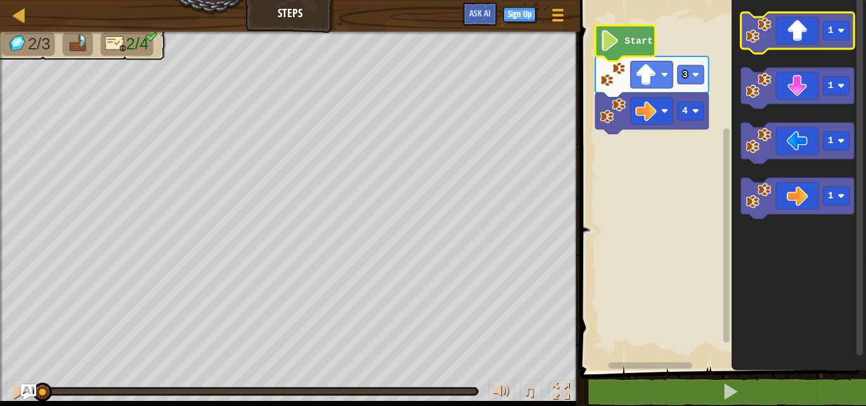
click at [798, 41] on icon "Blockly Workspace" at bounding box center [796, 33] width 113 height 41
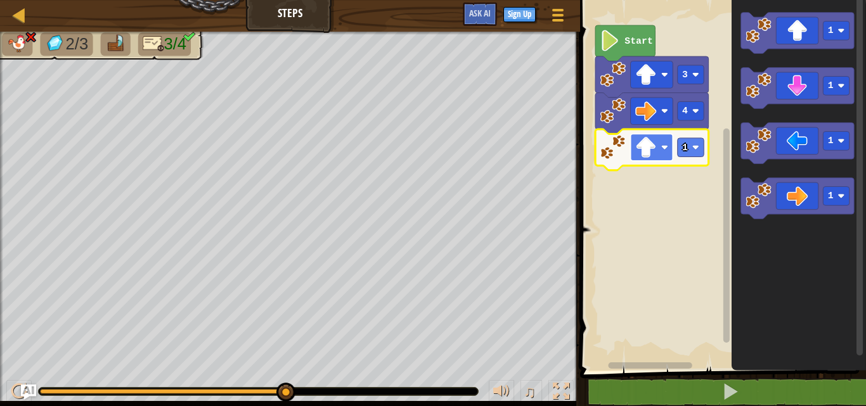
click at [655, 141] on image "Blockly Workspace" at bounding box center [645, 147] width 21 height 21
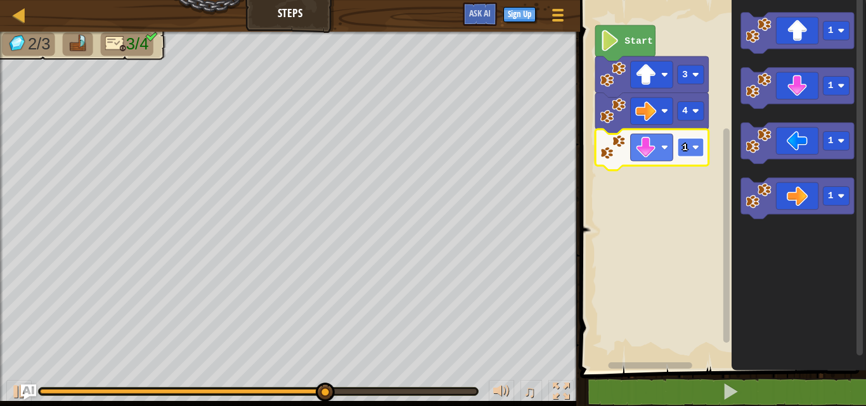
click at [685, 143] on text "1" at bounding box center [685, 148] width 6 height 10
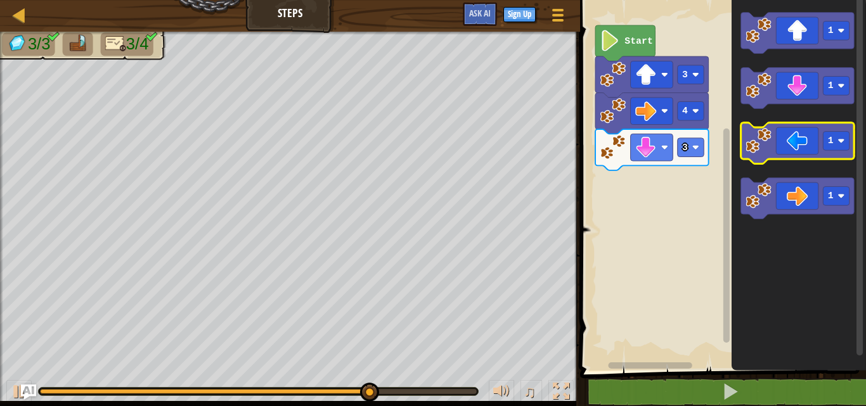
click at [785, 147] on icon "Blockly Workspace" at bounding box center [796, 143] width 113 height 41
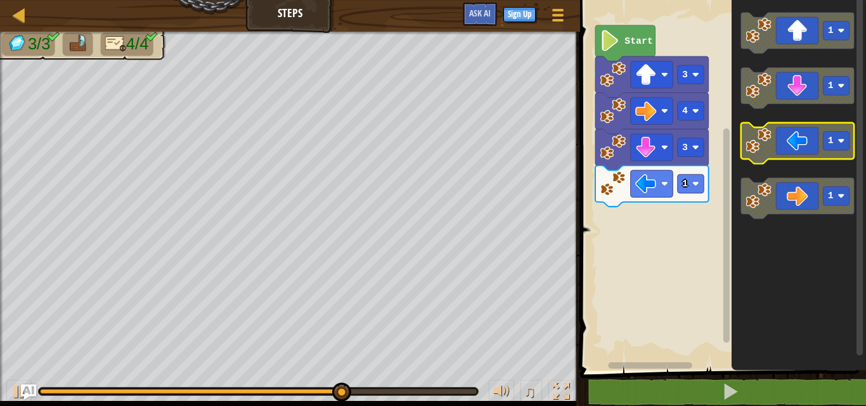
click at [785, 147] on icon "Blockly Workspace" at bounding box center [796, 143] width 113 height 41
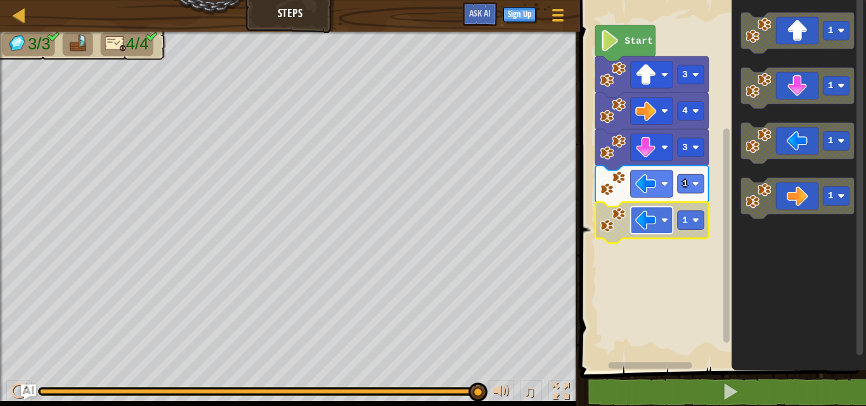
click at [665, 222] on image "Blockly Workspace" at bounding box center [664, 220] width 7 height 7
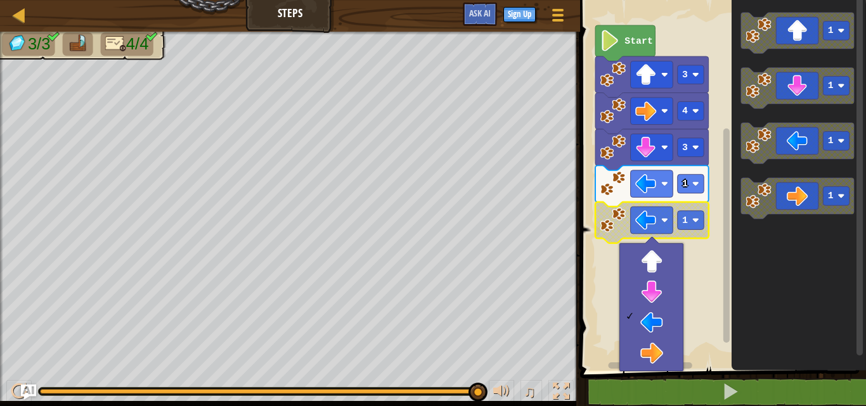
click at [697, 264] on rect "Blockly Workspace" at bounding box center [721, 182] width 290 height 377
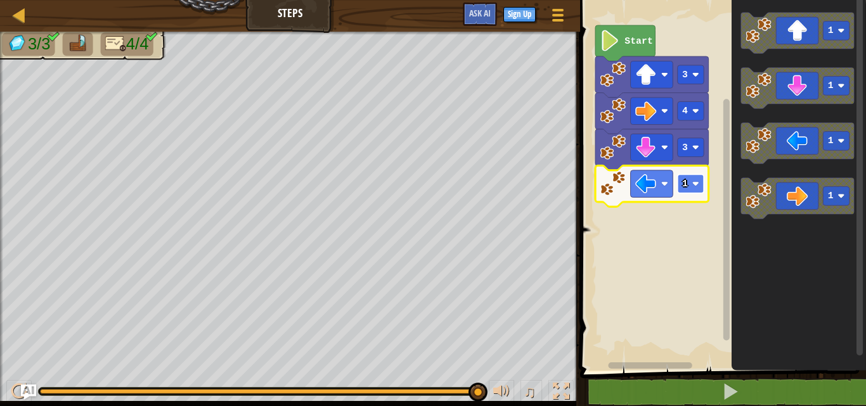
click at [690, 179] on rect "Blockly Workspace" at bounding box center [690, 183] width 27 height 19
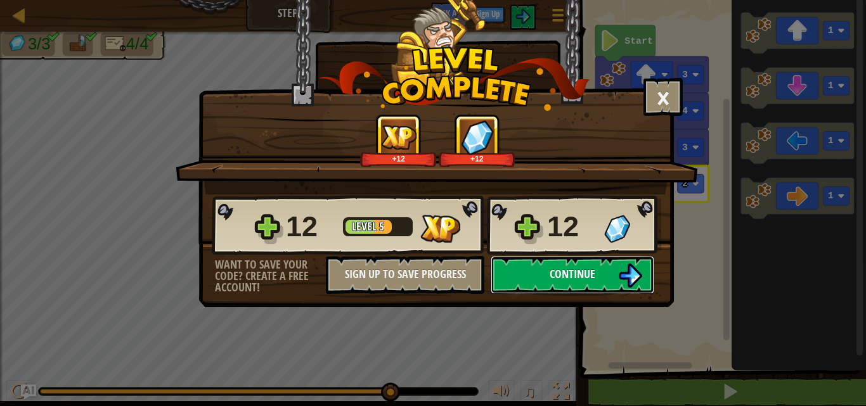
click at [602, 276] on button "Continue" at bounding box center [573, 275] width 164 height 38
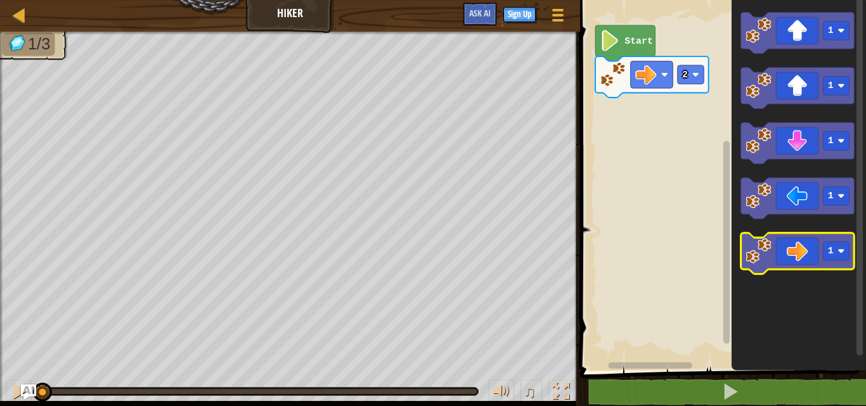
click at [790, 261] on icon "Blockly Workspace" at bounding box center [796, 253] width 113 height 41
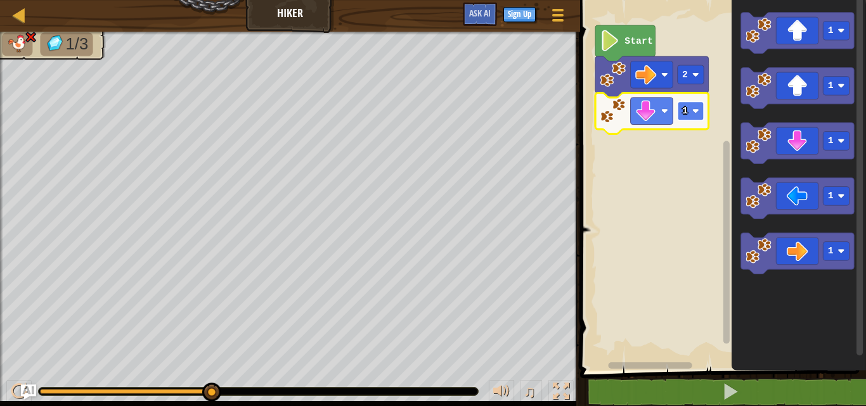
click at [678, 105] on rect "Blockly Workspace" at bounding box center [690, 110] width 27 height 19
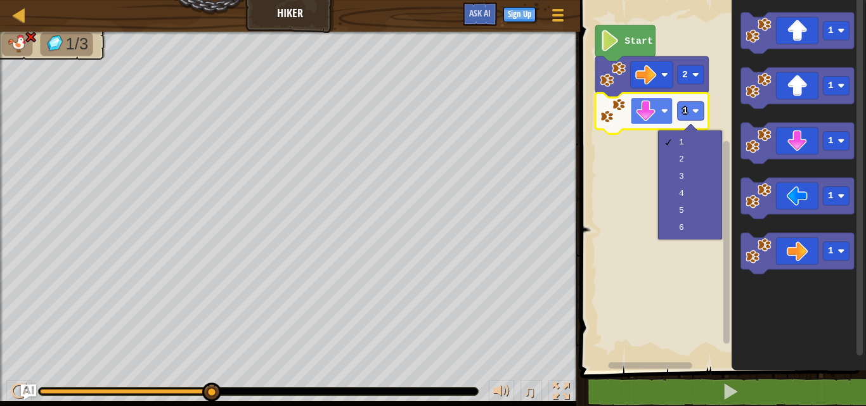
click at [652, 113] on image "Blockly Workspace" at bounding box center [645, 111] width 21 height 21
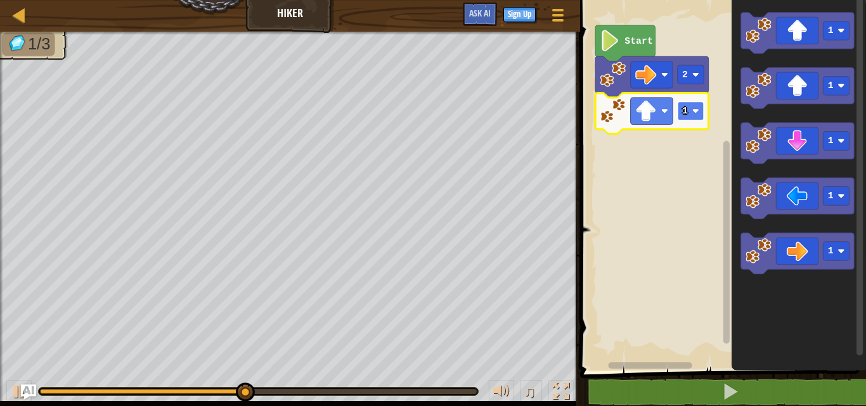
click at [693, 113] on image "Blockly Workspace" at bounding box center [694, 111] width 7 height 7
click at [685, 124] on icon "Blockly Workspace" at bounding box center [651, 113] width 113 height 41
click at [693, 113] on image "Blockly Workspace" at bounding box center [694, 111] width 7 height 7
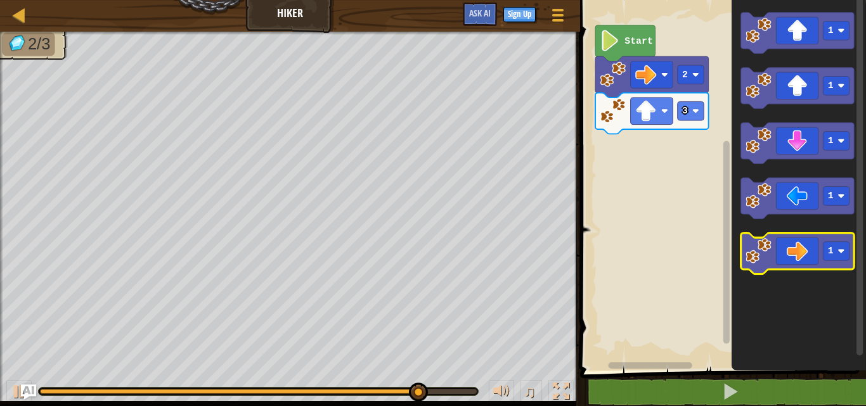
click at [799, 253] on icon "Blockly Workspace" at bounding box center [796, 253] width 113 height 41
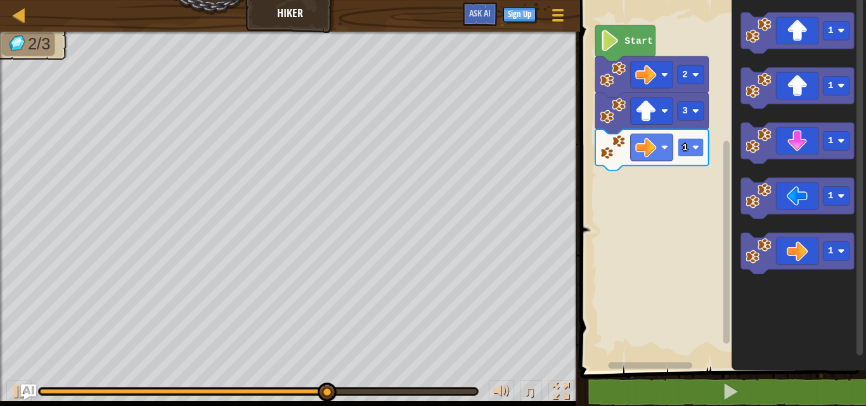
click at [700, 145] on rect "Blockly Workspace" at bounding box center [690, 147] width 27 height 19
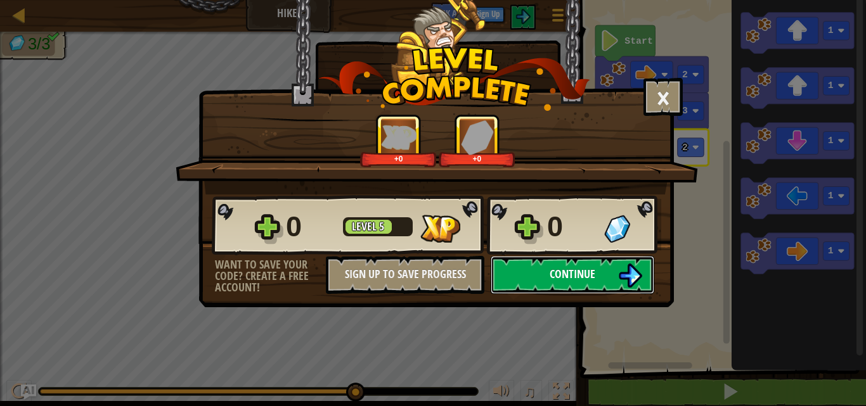
click at [583, 267] on span "Continue" at bounding box center [572, 274] width 46 height 16
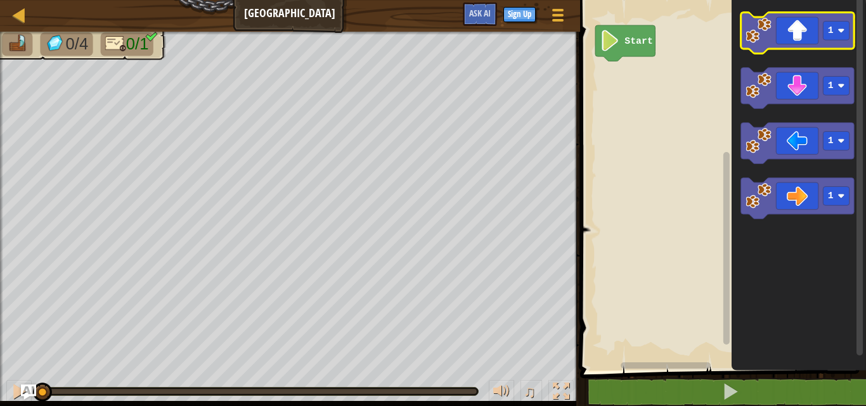
click at [817, 37] on icon "Blockly Workspace" at bounding box center [796, 33] width 113 height 41
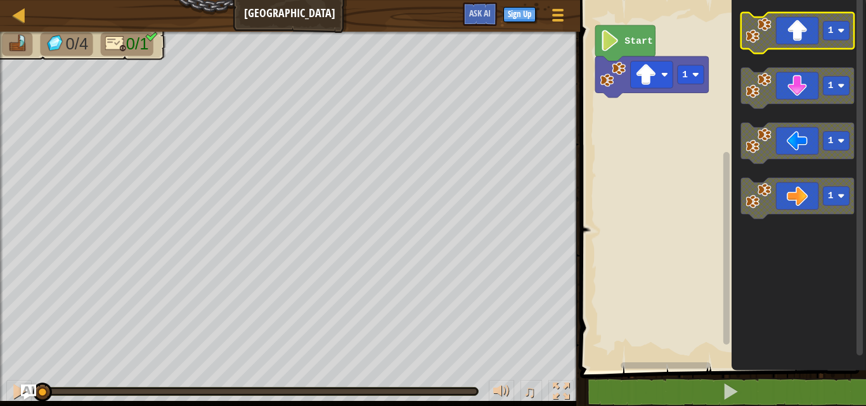
click at [805, 38] on icon "Blockly Workspace" at bounding box center [796, 33] width 113 height 41
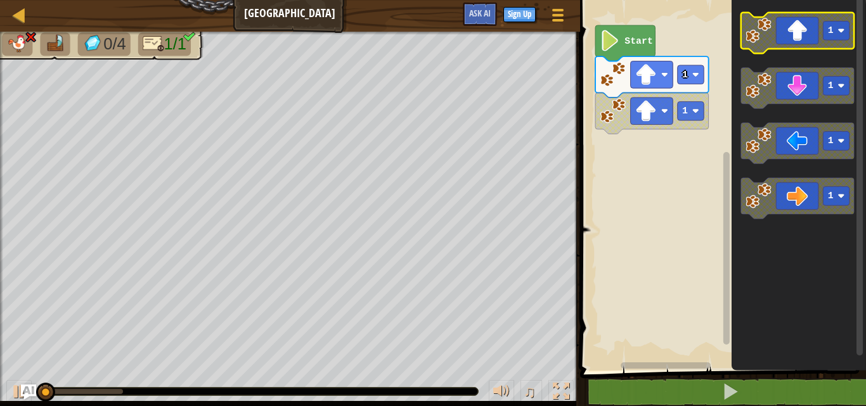
click at [805, 38] on icon "Blockly Workspace" at bounding box center [796, 33] width 113 height 41
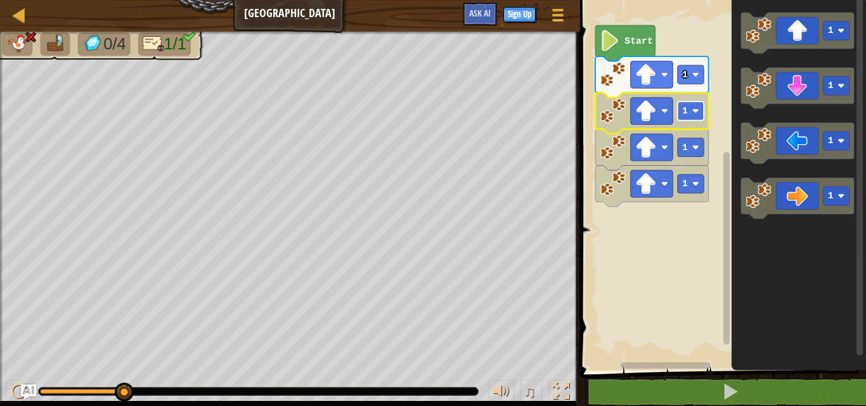
click at [686, 111] on text "1" at bounding box center [685, 111] width 6 height 10
click at [636, 278] on rect "Blockly Workspace" at bounding box center [721, 182] width 290 height 377
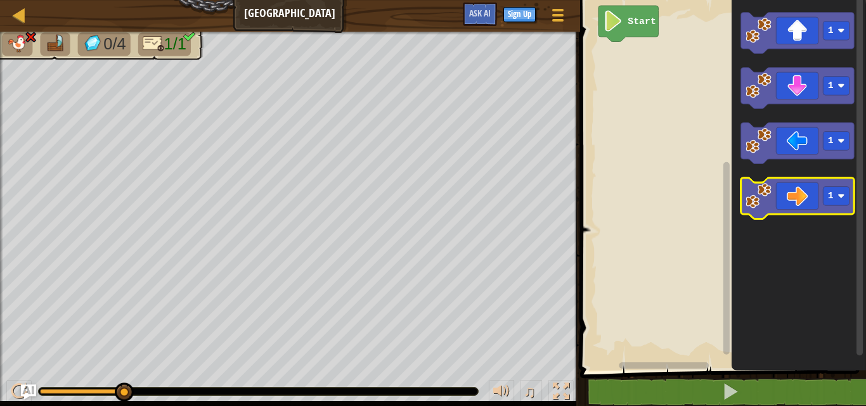
click at [749, 212] on icon "Blockly Workspace" at bounding box center [796, 198] width 113 height 41
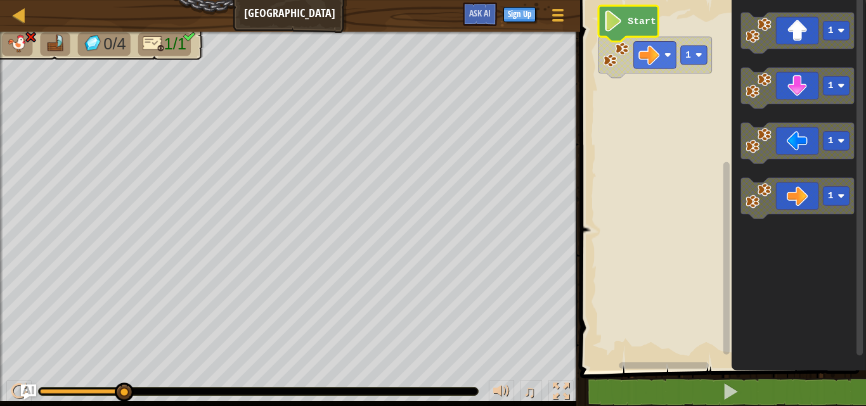
click at [622, 16] on image "Blockly Workspace" at bounding box center [613, 20] width 20 height 21
click at [637, 24] on text "Start" at bounding box center [641, 21] width 28 height 10
drag, startPoint x: 122, startPoint y: 395, endPoint x: 2, endPoint y: 340, distance: 131.9
click at [0, 344] on div "0/4 1/1 ♫ Blue Fox" at bounding box center [433, 219] width 866 height 375
click at [612, 29] on image "Blockly Workspace" at bounding box center [613, 20] width 20 height 21
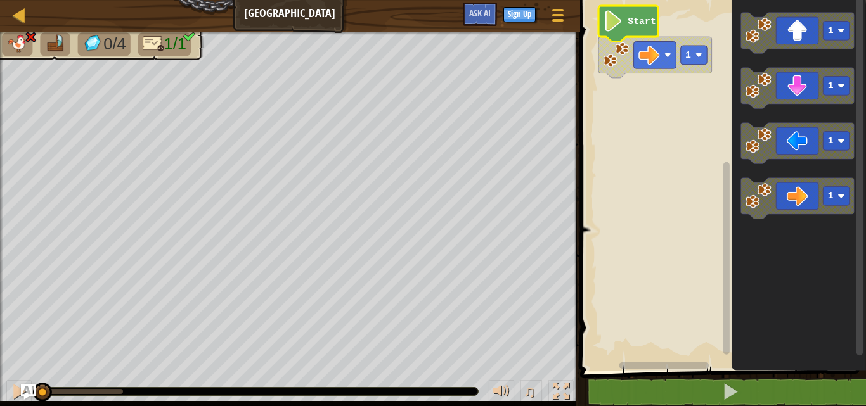
click at [622, 58] on image "Blockly Workspace" at bounding box center [616, 55] width 26 height 26
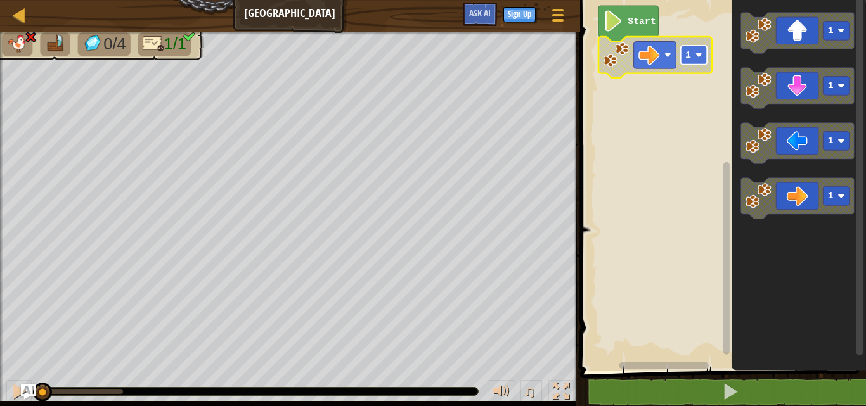
click at [690, 61] on rect "Blockly Workspace" at bounding box center [693, 55] width 27 height 19
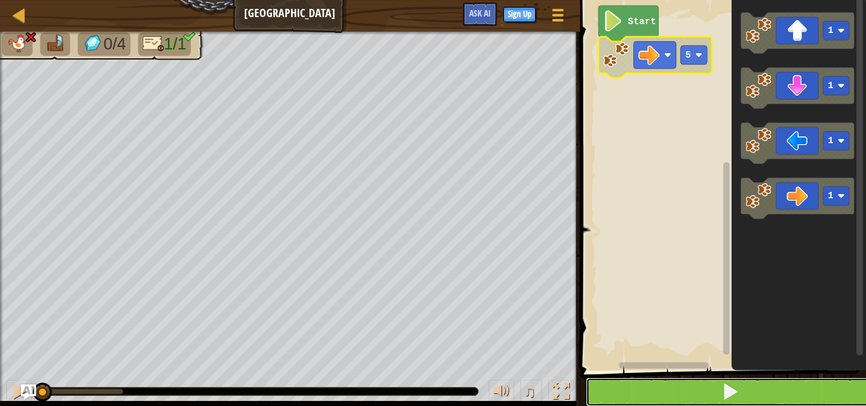
click at [729, 391] on span at bounding box center [730, 392] width 18 height 18
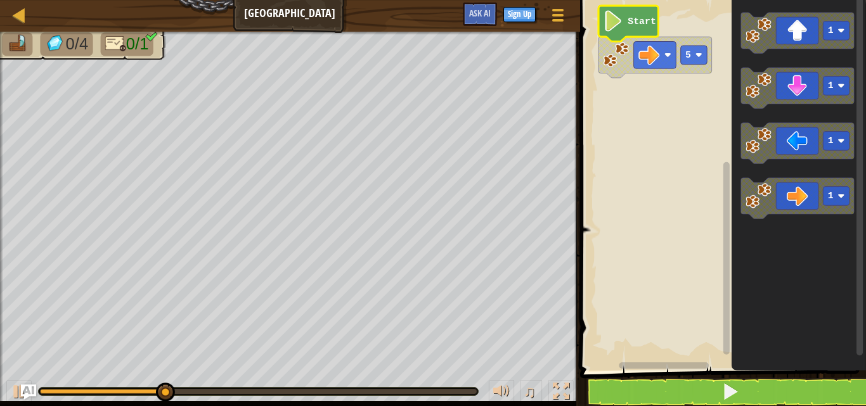
click at [619, 21] on image "Blockly Workspace" at bounding box center [613, 20] width 20 height 21
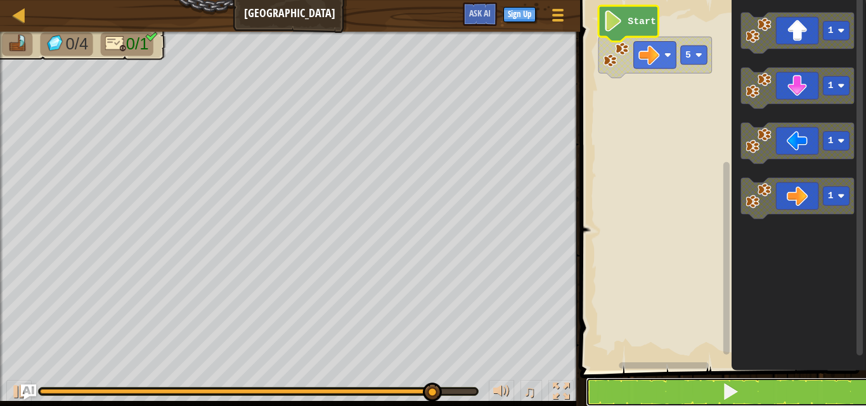
click at [726, 391] on span at bounding box center [730, 392] width 18 height 18
click at [610, 17] on image "Blockly Workspace" at bounding box center [613, 20] width 20 height 21
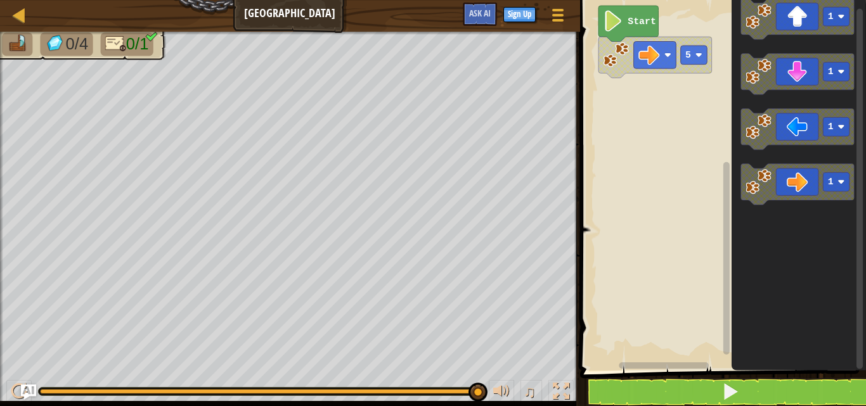
click at [654, 117] on div "Start 5 1 1 1 1" at bounding box center [721, 182] width 290 height 377
click at [700, 59] on rect "Blockly Workspace" at bounding box center [693, 55] width 27 height 19
click at [609, 23] on image "Blockly Workspace" at bounding box center [613, 20] width 20 height 21
click at [603, 112] on div "Start 3 1 1 1 1" at bounding box center [721, 182] width 290 height 377
click at [695, 58] on rect "Blockly Workspace" at bounding box center [693, 55] width 27 height 19
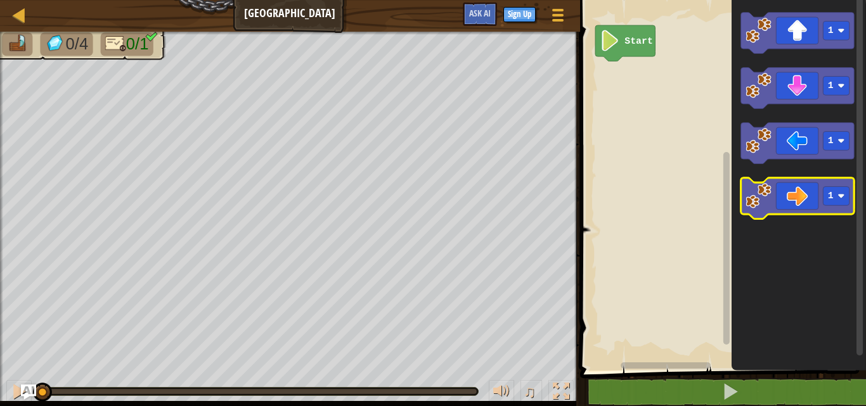
click at [790, 196] on icon "Blockly Workspace" at bounding box center [796, 198] width 113 height 41
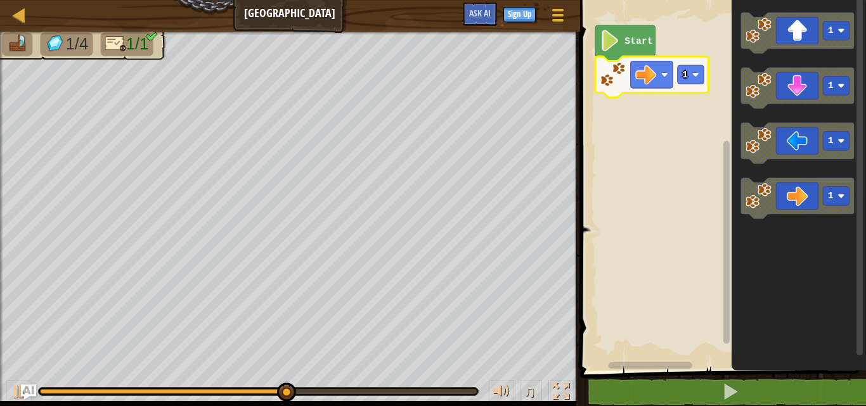
click at [605, 141] on rect "Blockly Workspace" at bounding box center [721, 182] width 290 height 377
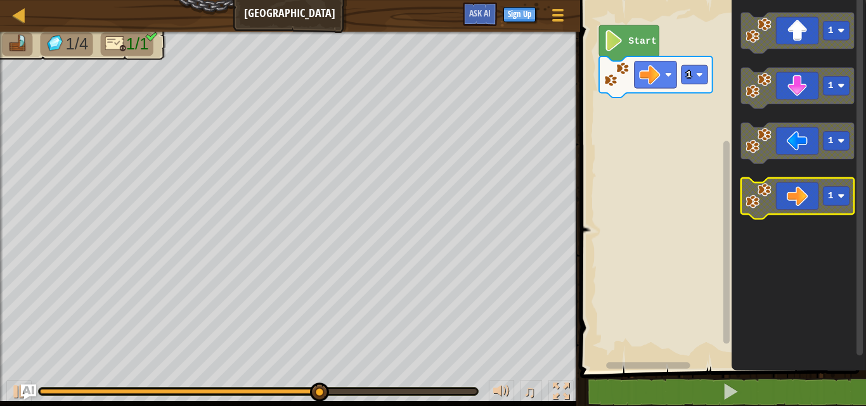
click at [756, 207] on image "Blockly Workspace" at bounding box center [758, 196] width 26 height 26
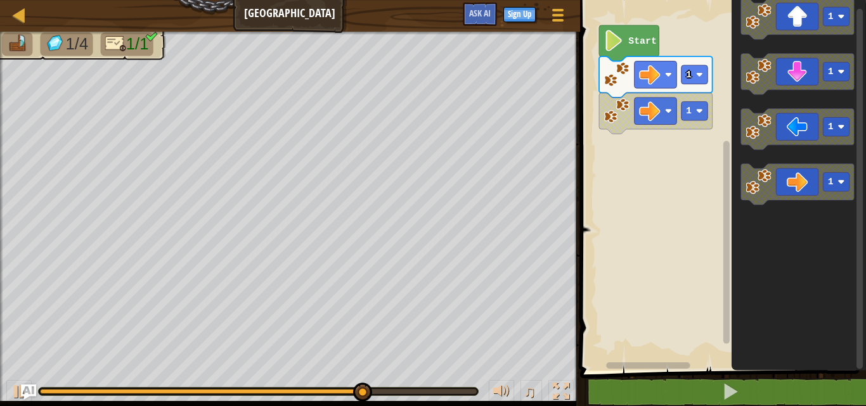
click at [611, 166] on div "Start 1 1 1 1 1 1" at bounding box center [721, 182] width 290 height 377
click at [616, 42] on image "Blockly Workspace" at bounding box center [613, 40] width 20 height 21
click at [617, 46] on image "Blockly Workspace" at bounding box center [613, 40] width 20 height 21
click at [694, 80] on rect "Blockly Workspace" at bounding box center [694, 74] width 27 height 19
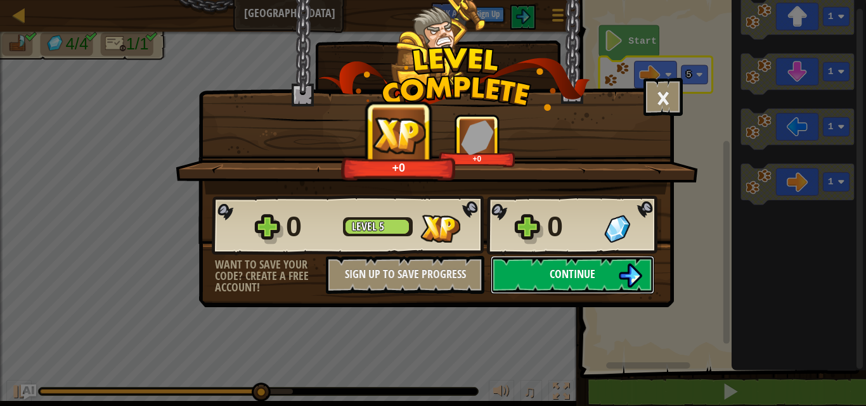
click at [567, 269] on span "Continue" at bounding box center [572, 274] width 46 height 16
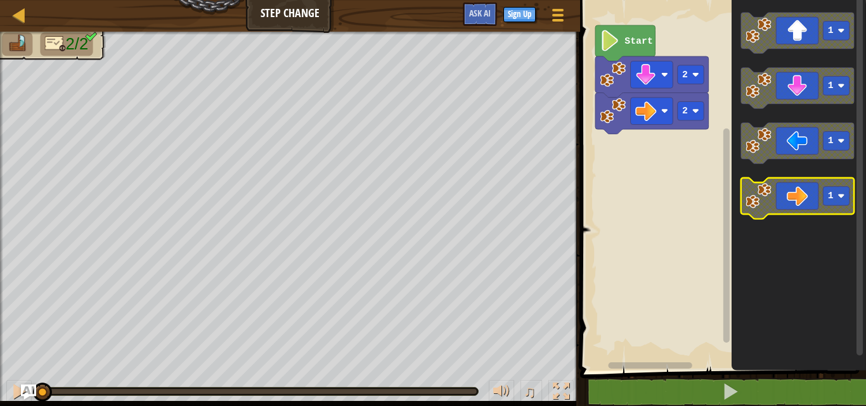
click at [818, 183] on icon "Blockly Workspace" at bounding box center [796, 198] width 113 height 41
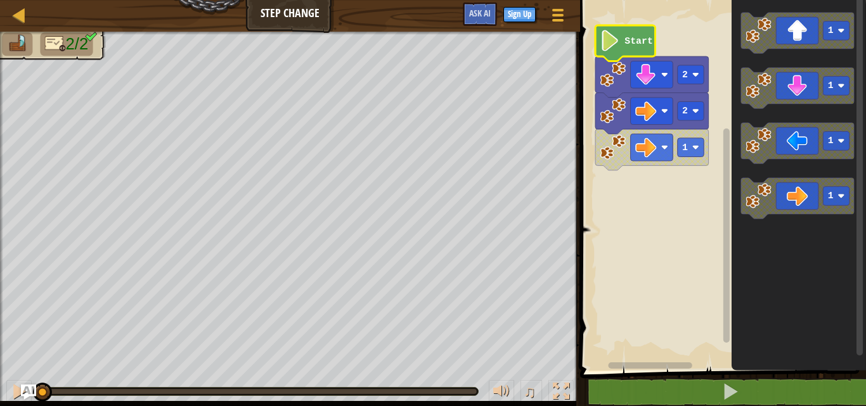
click at [633, 44] on text "Start" at bounding box center [638, 41] width 28 height 10
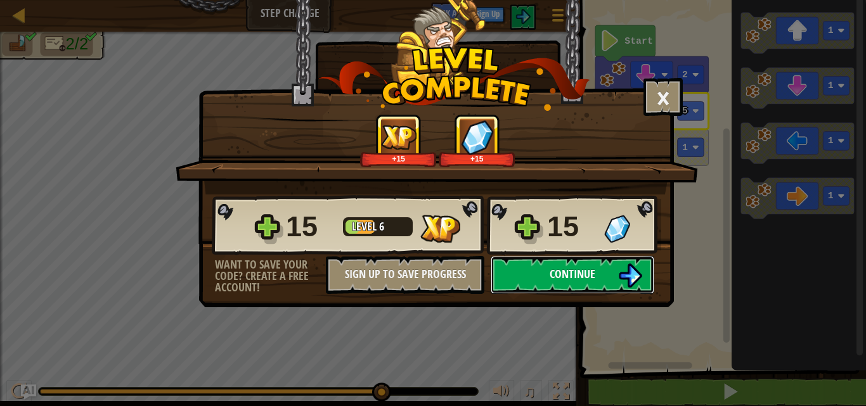
click at [569, 267] on span "Continue" at bounding box center [572, 274] width 46 height 16
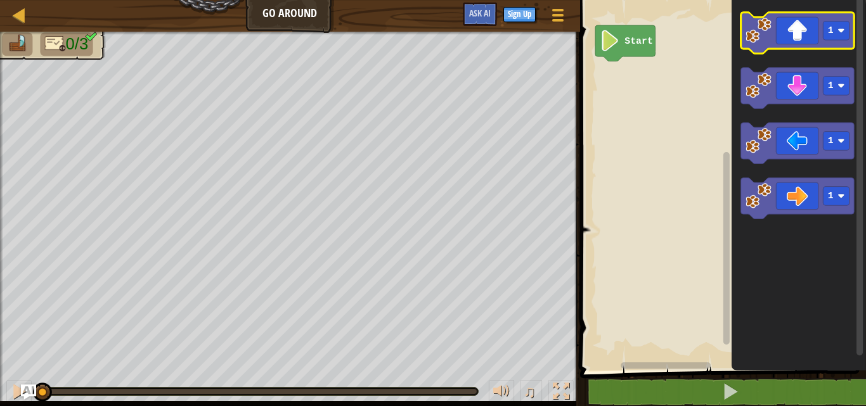
click at [793, 25] on icon "Blockly Workspace" at bounding box center [796, 33] width 113 height 41
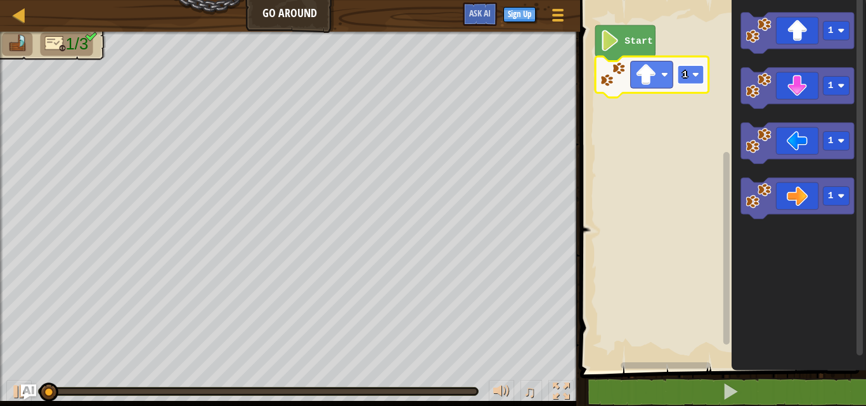
click at [692, 84] on rect "Blockly Workspace" at bounding box center [690, 74] width 27 height 19
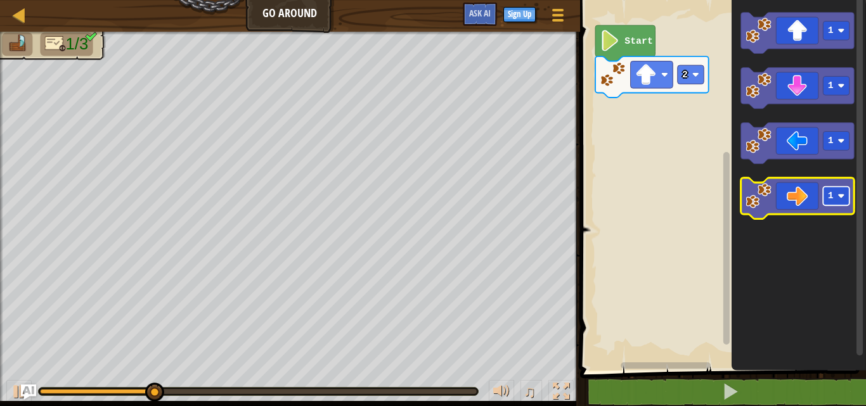
click at [837, 193] on g "1" at bounding box center [836, 196] width 27 height 19
click at [789, 205] on icon "Blockly Workspace" at bounding box center [796, 198] width 113 height 41
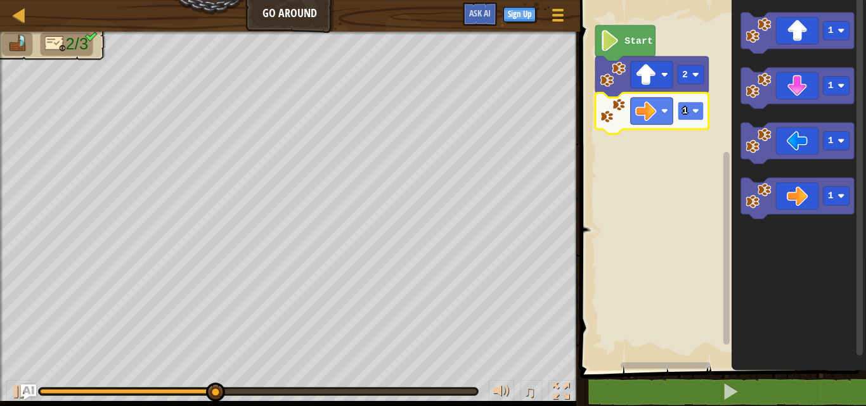
click at [697, 110] on g "1" at bounding box center [690, 110] width 27 height 19
click at [690, 111] on rect "Blockly Workspace" at bounding box center [690, 110] width 27 height 19
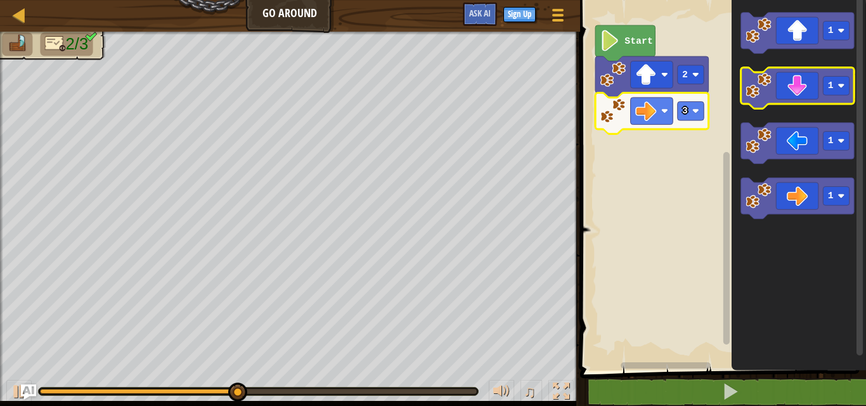
click at [797, 88] on icon "Blockly Workspace" at bounding box center [796, 88] width 113 height 41
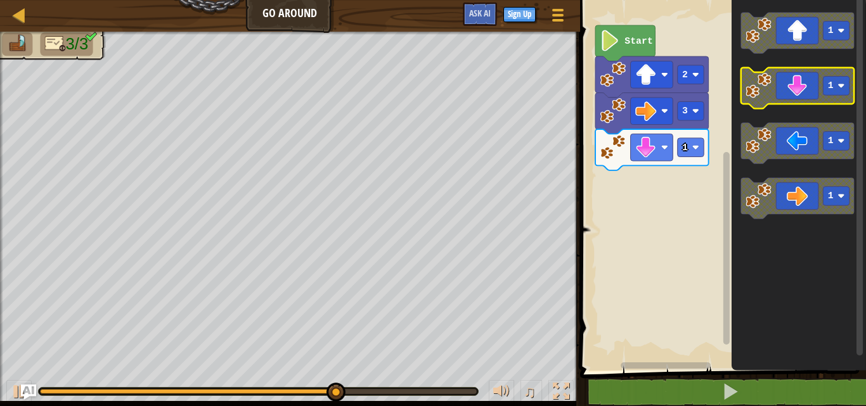
click at [794, 90] on icon "Blockly Workspace" at bounding box center [796, 88] width 113 height 41
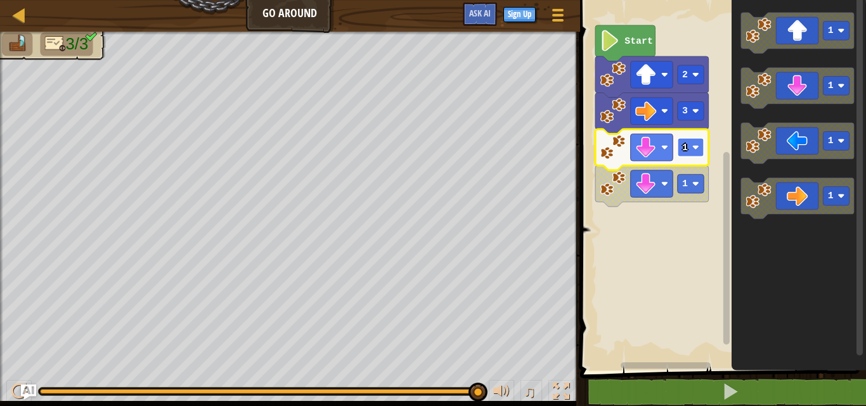
click at [679, 141] on rect "Blockly Workspace" at bounding box center [690, 147] width 27 height 19
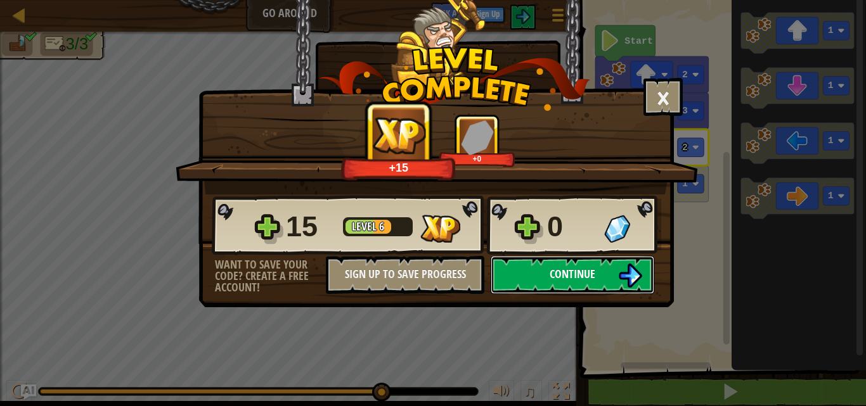
click at [569, 265] on button "Continue" at bounding box center [573, 275] width 164 height 38
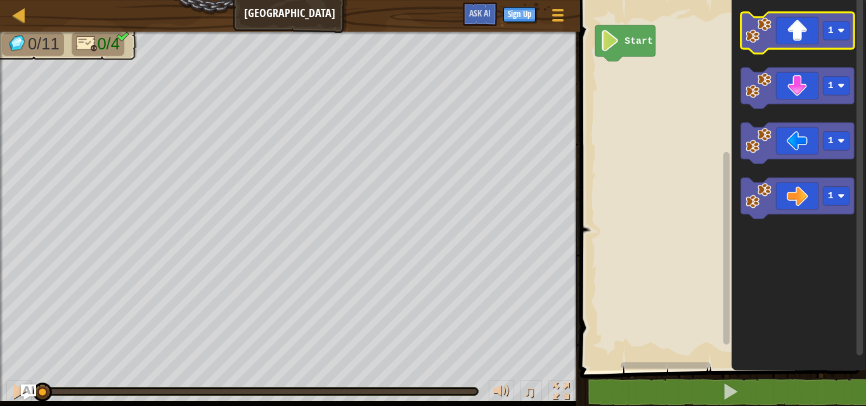
click at [792, 41] on icon "Blockly Workspace" at bounding box center [796, 33] width 113 height 41
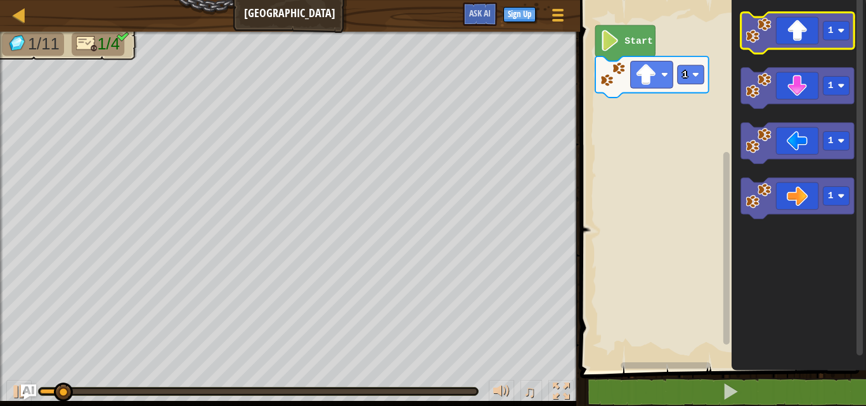
click at [792, 41] on icon "Blockly Workspace" at bounding box center [796, 33] width 113 height 41
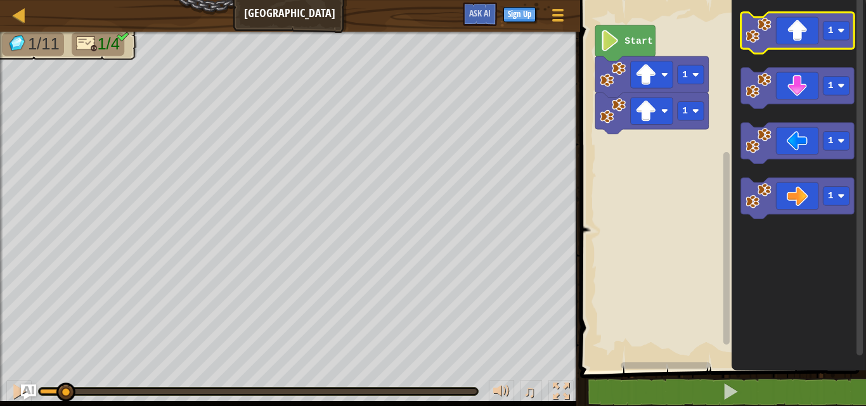
click at [792, 41] on icon "Blockly Workspace" at bounding box center [796, 33] width 113 height 41
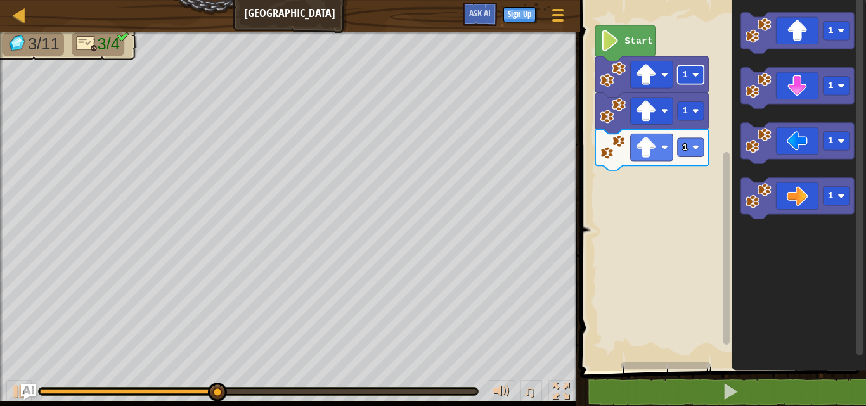
click at [686, 73] on text "1" at bounding box center [685, 75] width 6 height 10
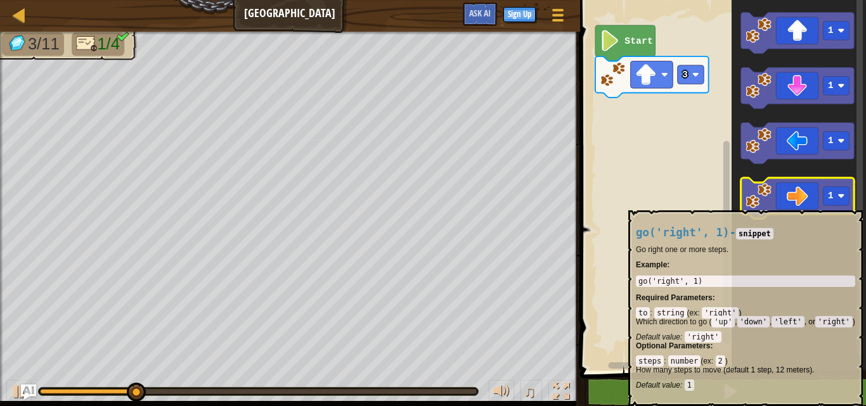
click at [782, 204] on icon "Blockly Workspace" at bounding box center [796, 198] width 113 height 41
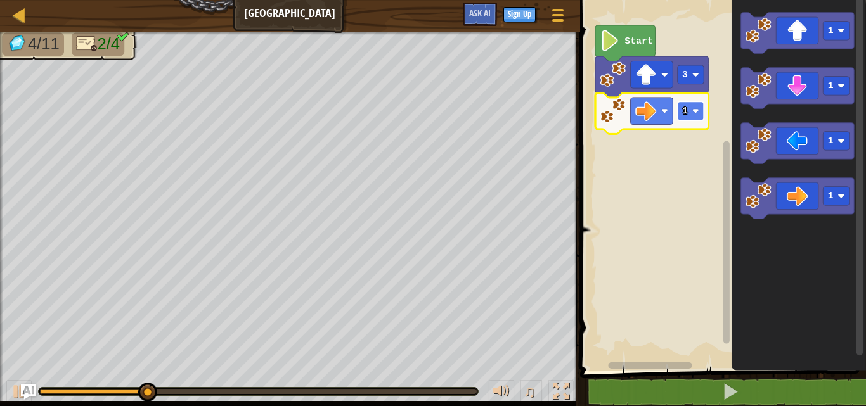
click at [690, 105] on rect "Blockly Workspace" at bounding box center [690, 110] width 27 height 19
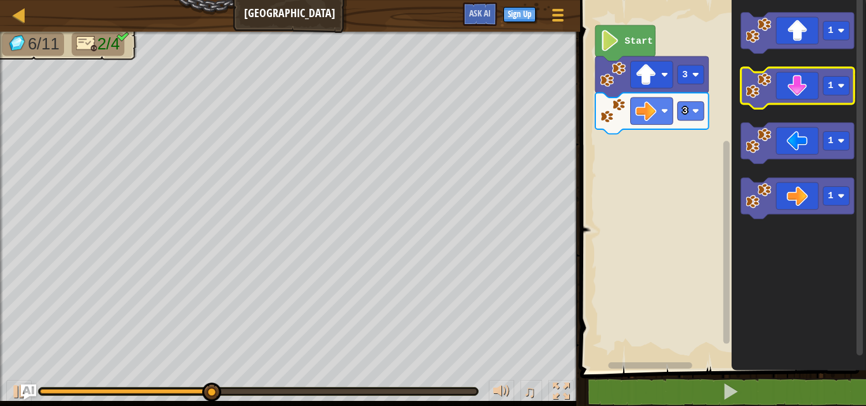
click at [804, 89] on icon "Blockly Workspace" at bounding box center [796, 88] width 113 height 41
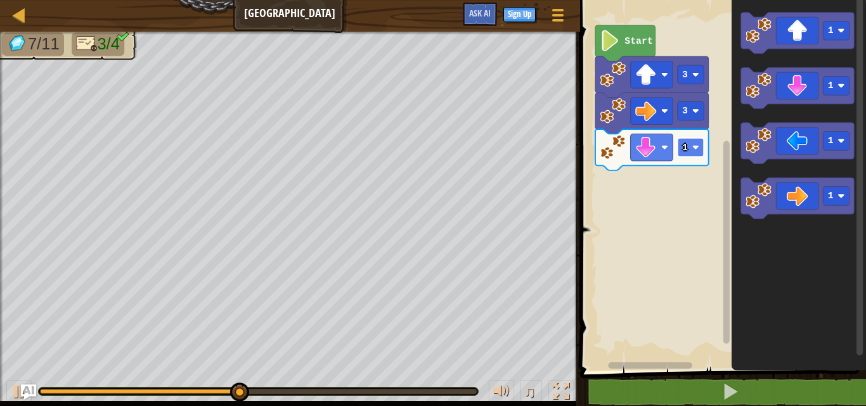
click at [685, 146] on text "1" at bounding box center [685, 148] width 6 height 10
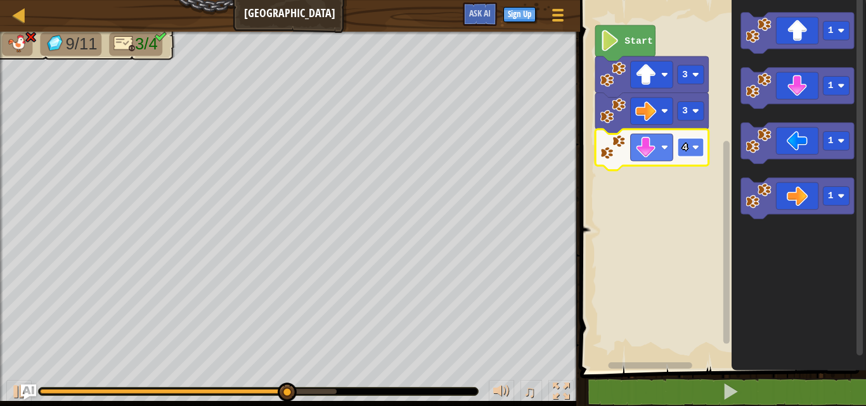
click at [697, 143] on rect "Blockly Workspace" at bounding box center [690, 147] width 27 height 19
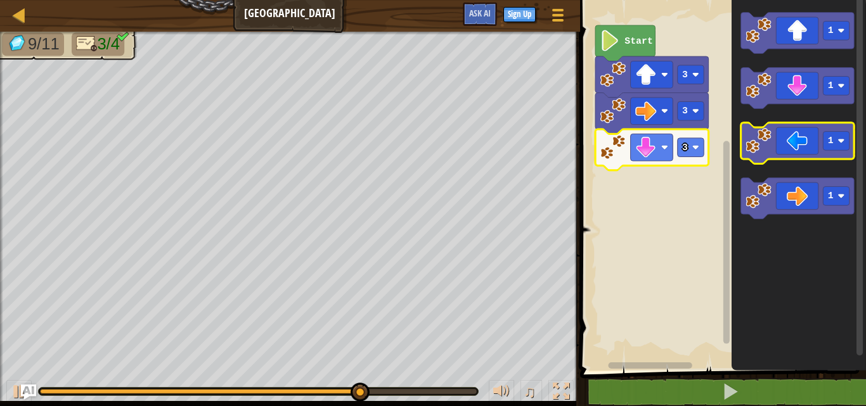
click at [798, 135] on icon "Blockly Workspace" at bounding box center [796, 143] width 113 height 41
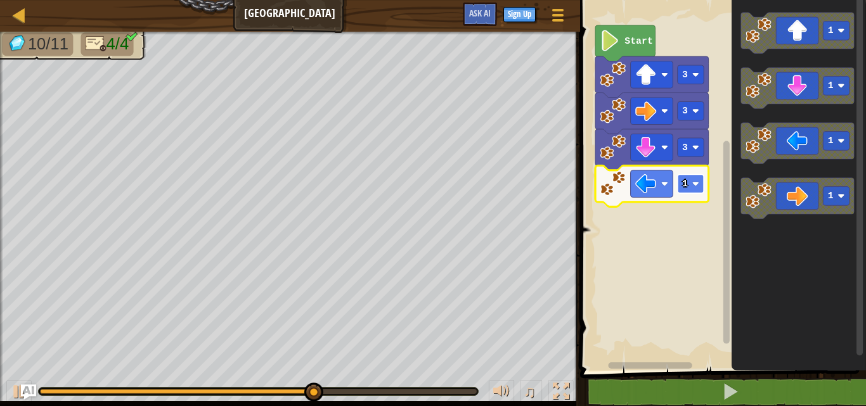
click at [700, 186] on rect "Blockly Workspace" at bounding box center [690, 183] width 27 height 19
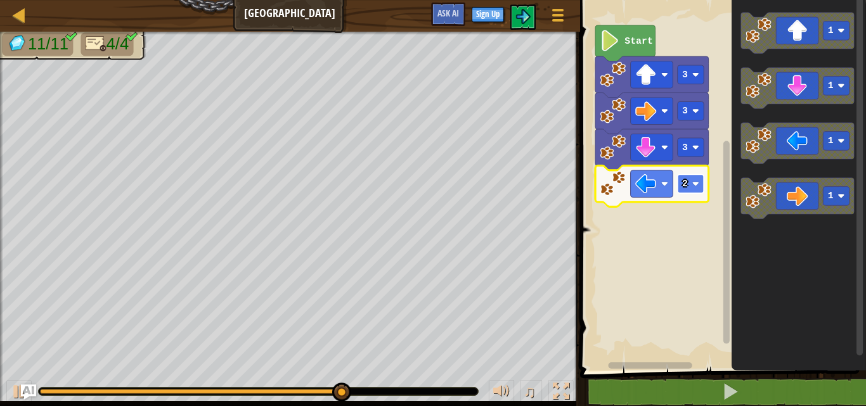
click at [692, 183] on image "Blockly Workspace" at bounding box center [694, 184] width 7 height 7
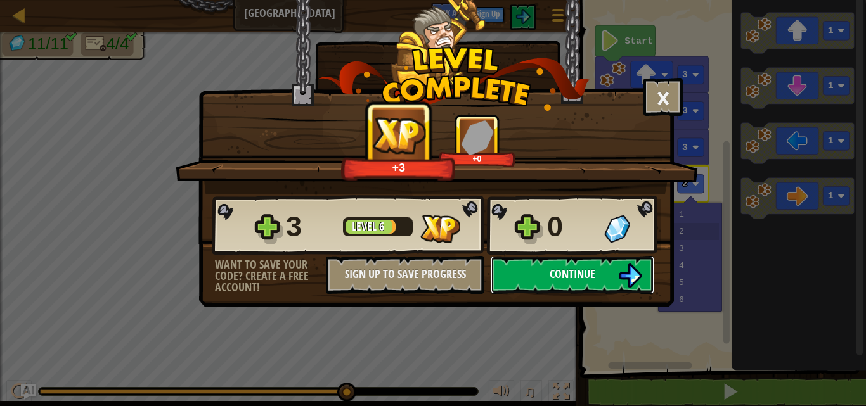
click at [604, 263] on button "Continue" at bounding box center [573, 275] width 164 height 38
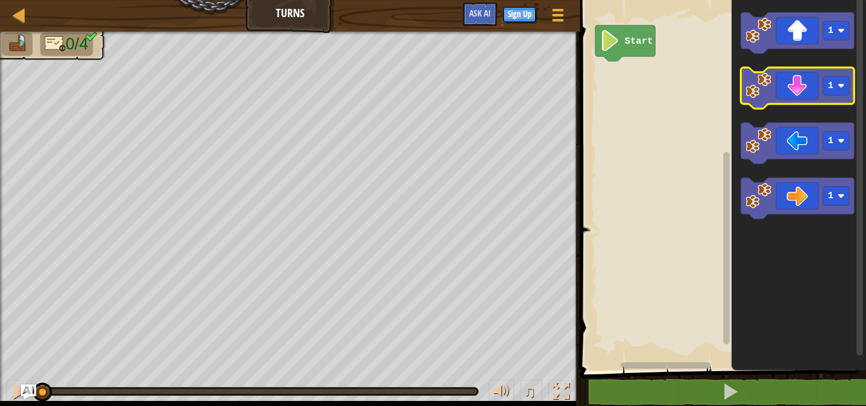
click at [778, 89] on icon "Blockly Workspace" at bounding box center [796, 88] width 113 height 41
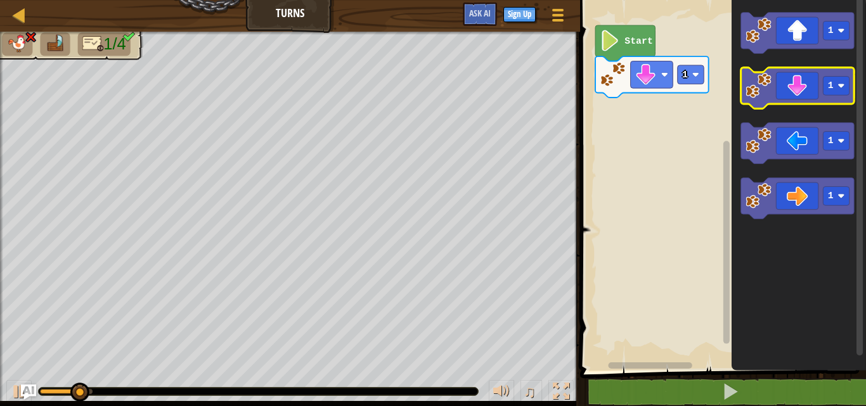
click at [775, 90] on icon "Blockly Workspace" at bounding box center [796, 88] width 113 height 41
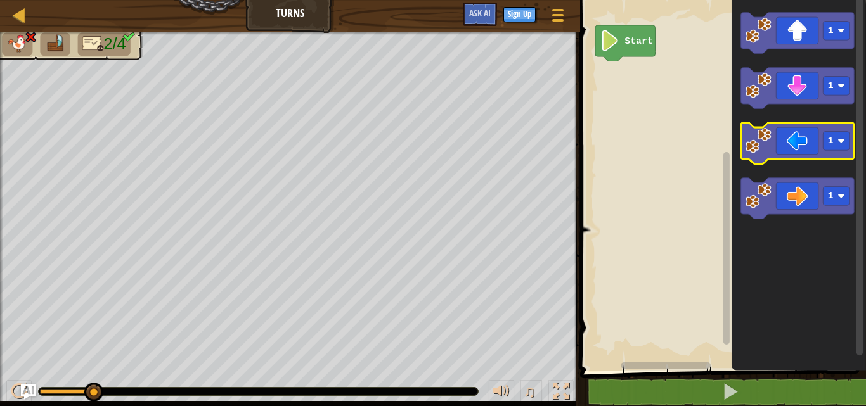
click at [794, 145] on icon "Blockly Workspace" at bounding box center [796, 143] width 113 height 41
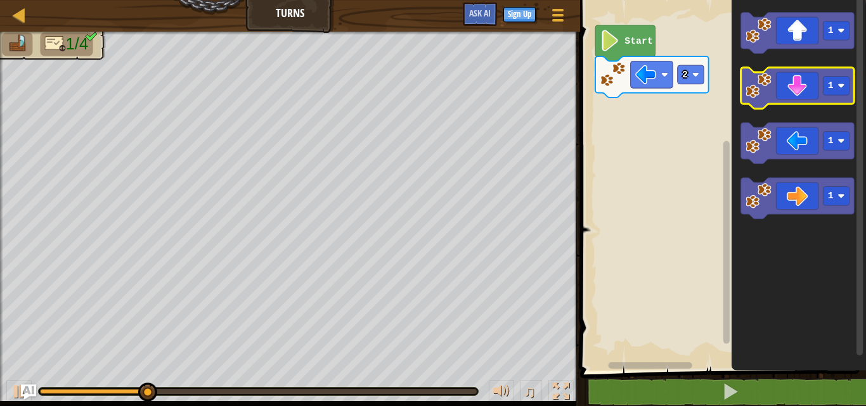
click at [797, 89] on icon "Blockly Workspace" at bounding box center [796, 88] width 113 height 41
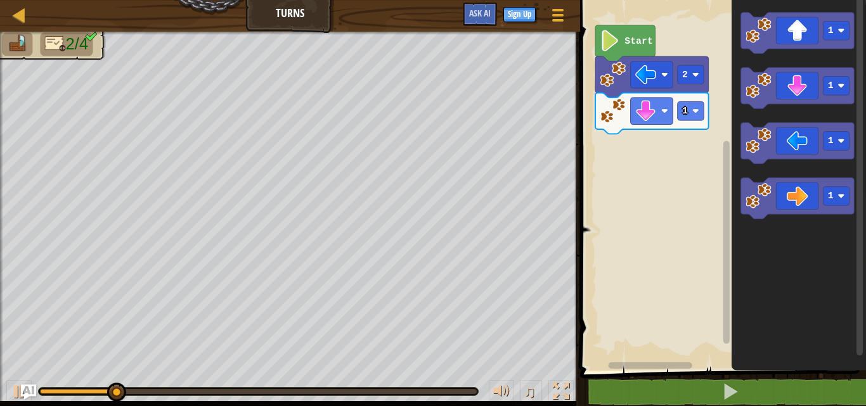
click at [691, 100] on icon "Blockly Workspace" at bounding box center [651, 113] width 113 height 41
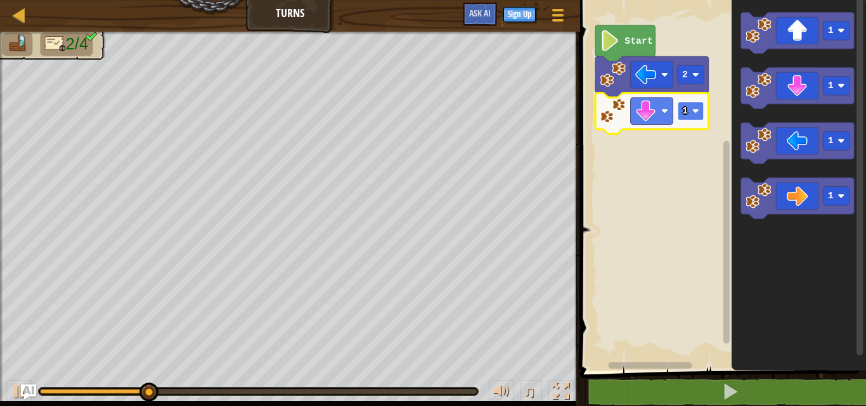
click at [688, 117] on rect "Blockly Workspace" at bounding box center [690, 110] width 27 height 19
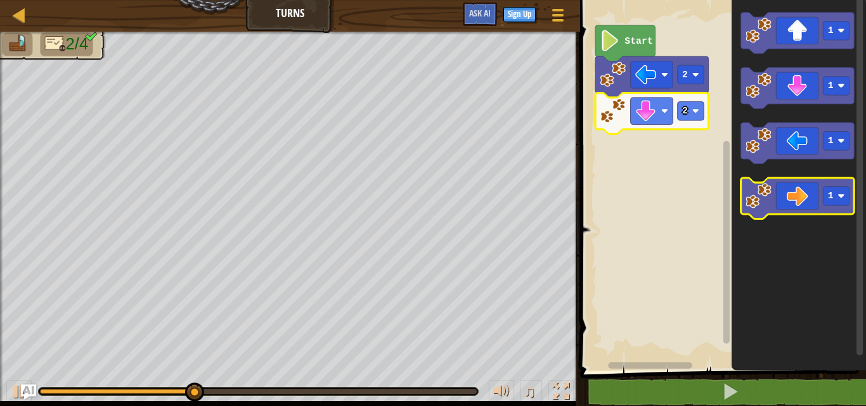
click at [802, 205] on icon "Blockly Workspace" at bounding box center [796, 198] width 113 height 41
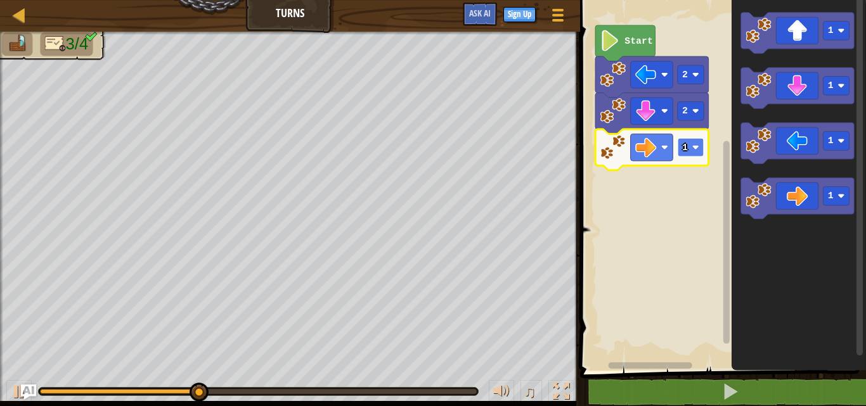
click at [693, 144] on rect "Blockly Workspace" at bounding box center [690, 147] width 27 height 19
click at [695, 154] on rect "Blockly Workspace" at bounding box center [690, 147] width 27 height 19
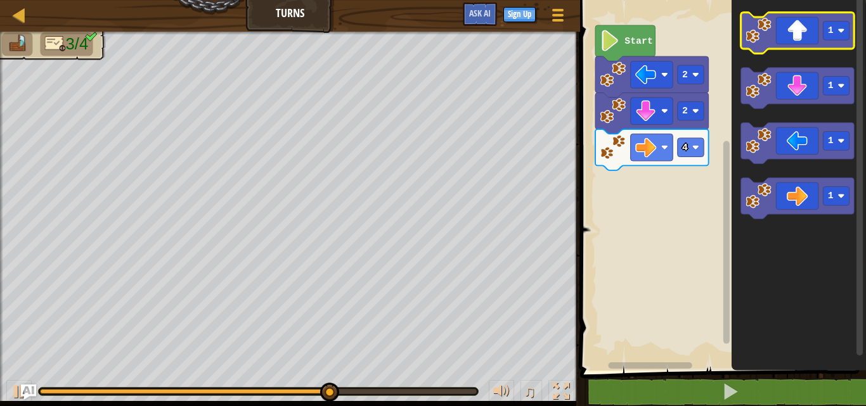
click at [776, 35] on icon "Blockly Workspace" at bounding box center [796, 33] width 113 height 41
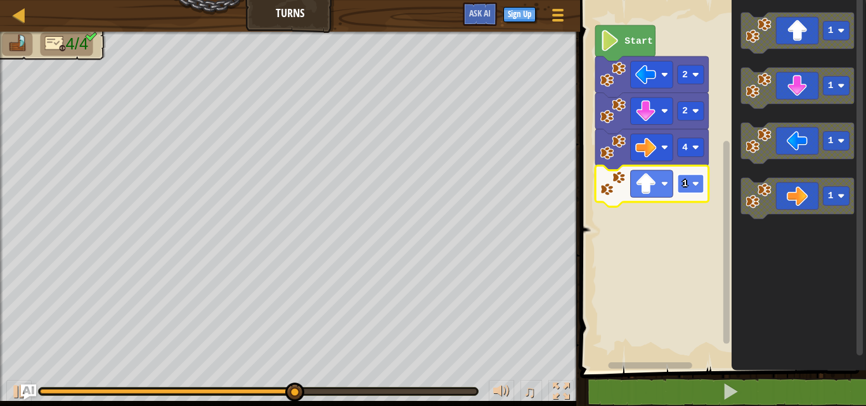
click at [691, 190] on rect "Blockly Workspace" at bounding box center [690, 183] width 27 height 19
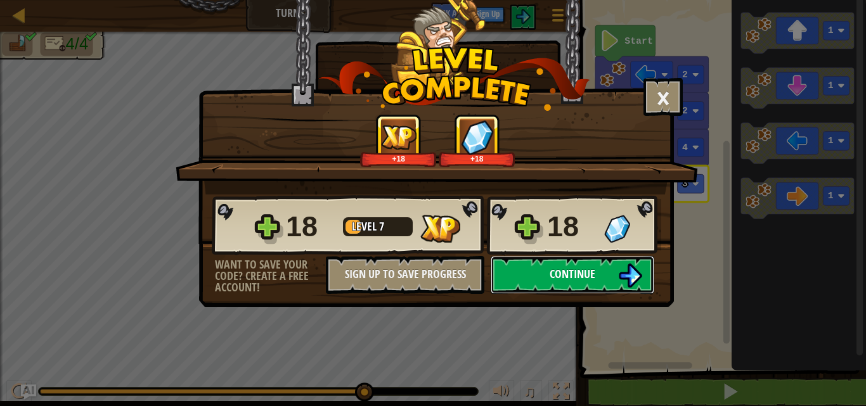
click at [618, 271] on img at bounding box center [630, 276] width 24 height 24
